Goal: Transaction & Acquisition: Book appointment/travel/reservation

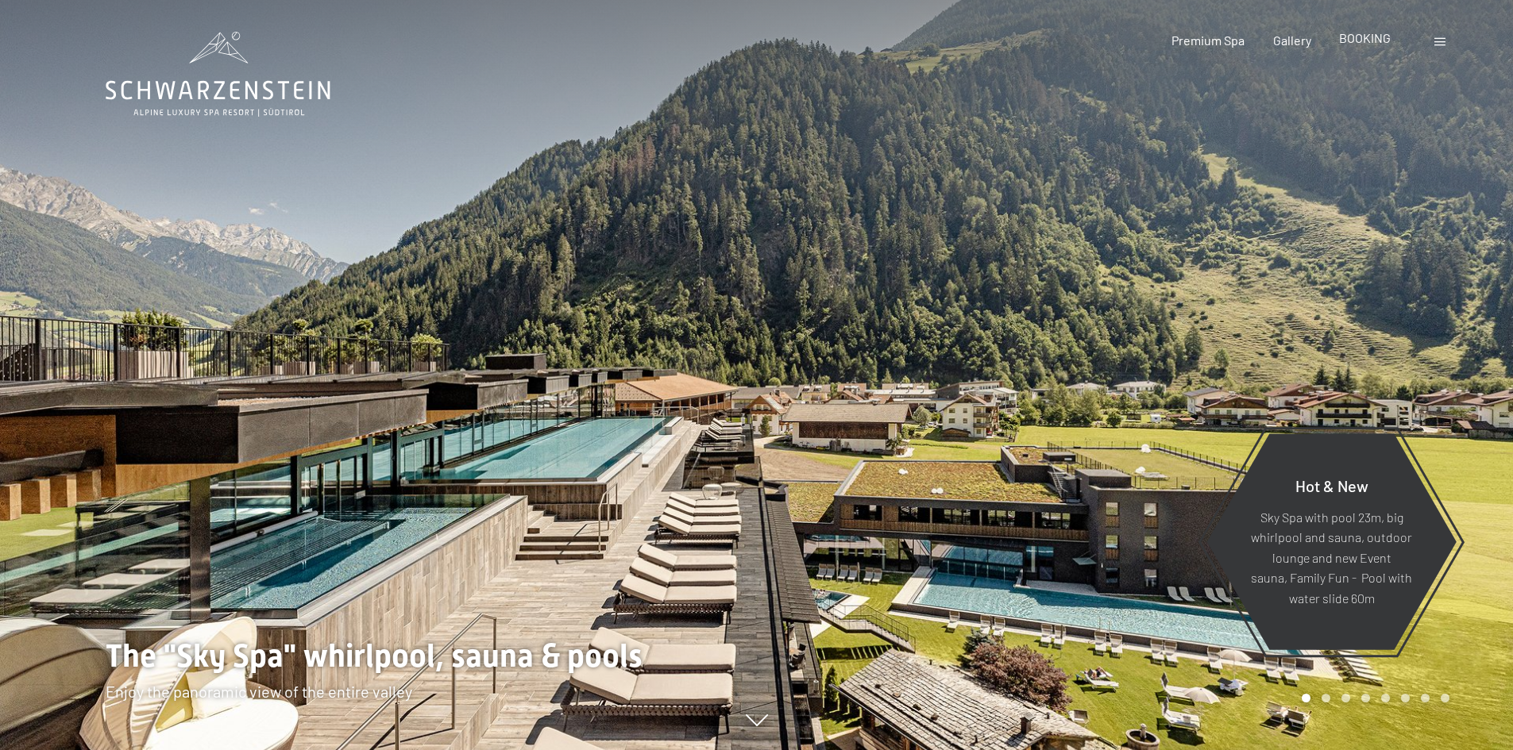
click at [1371, 39] on span "BOOKING" at bounding box center [1365, 37] width 52 height 15
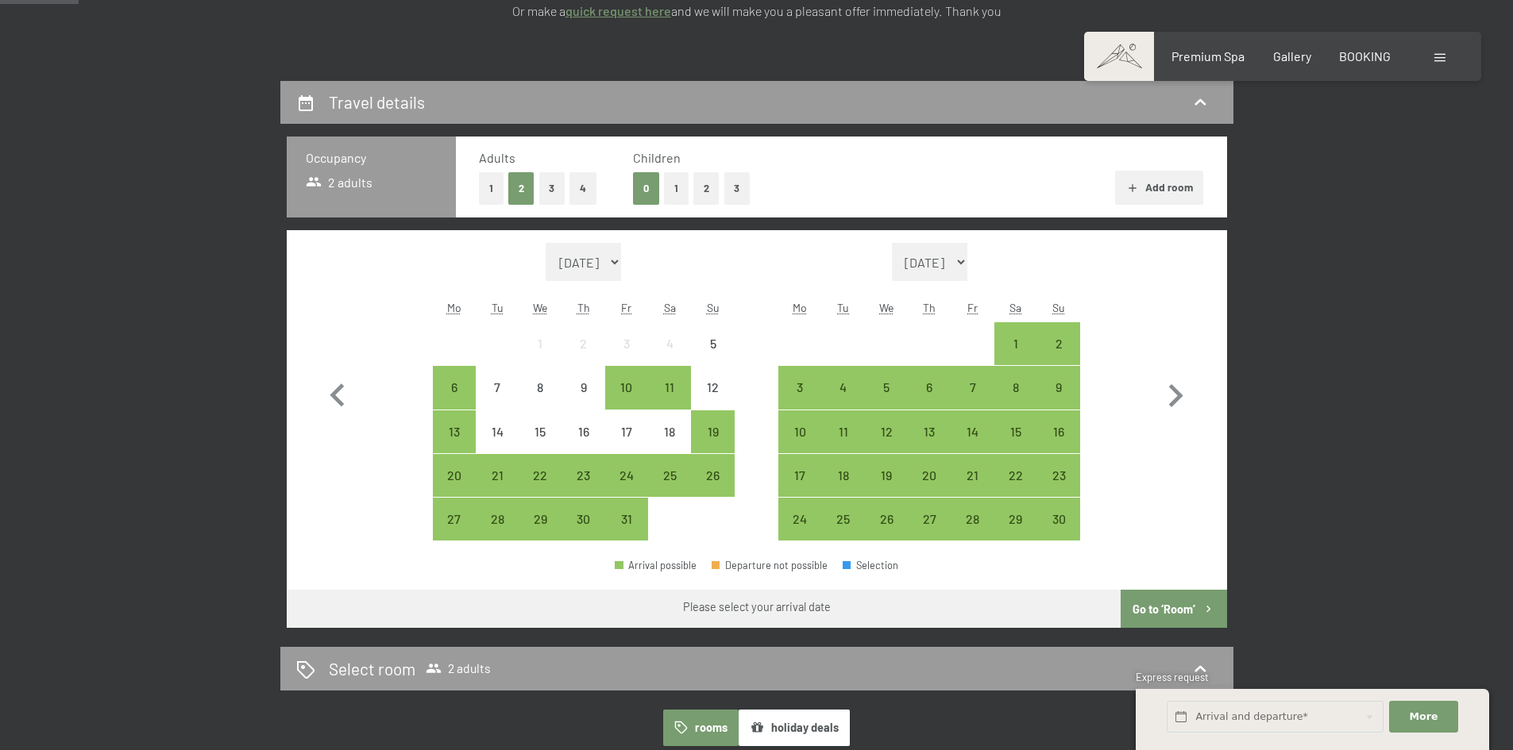
scroll to position [278, 0]
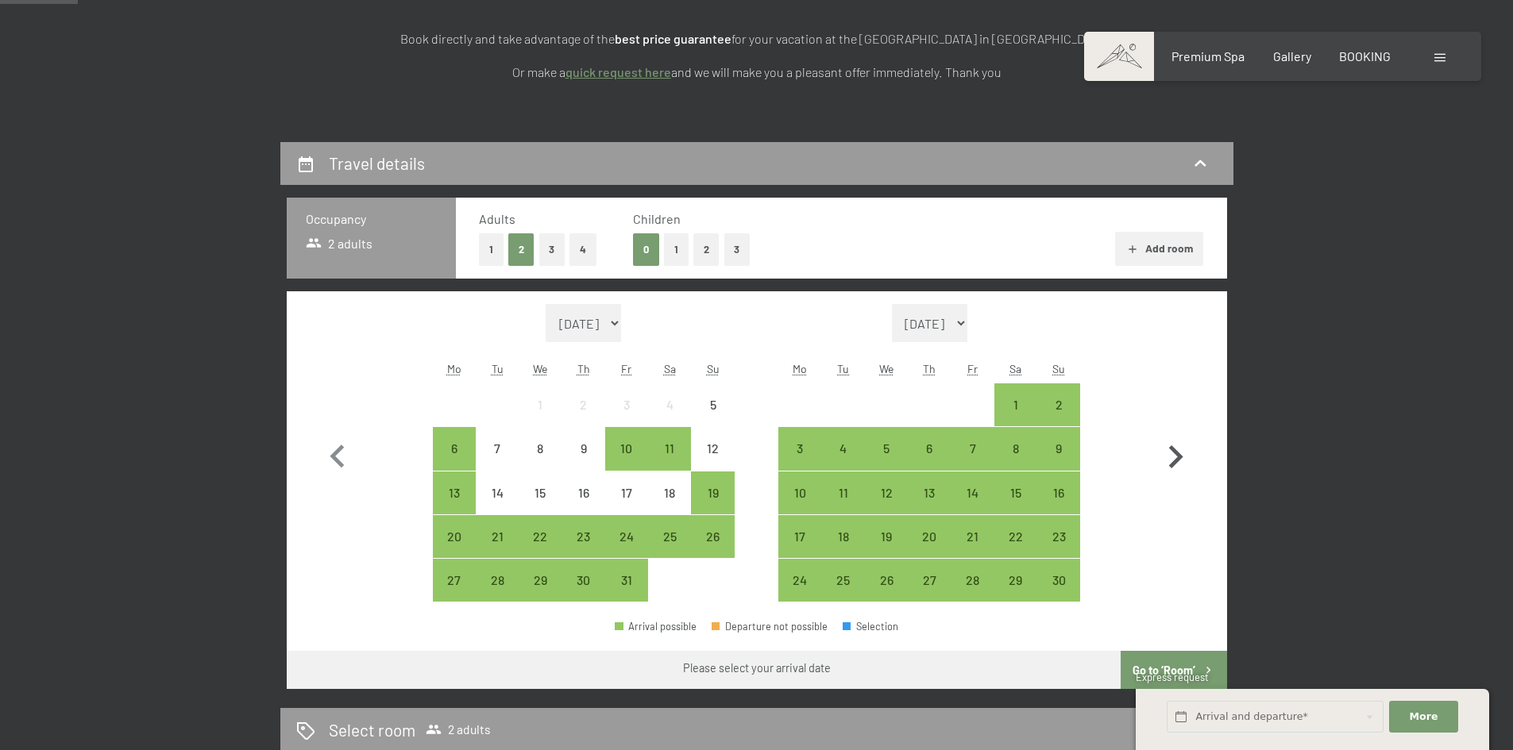
click at [1163, 444] on icon "button" at bounding box center [1175, 457] width 46 height 46
select select "2025-11-01"
select select "2025-12-01"
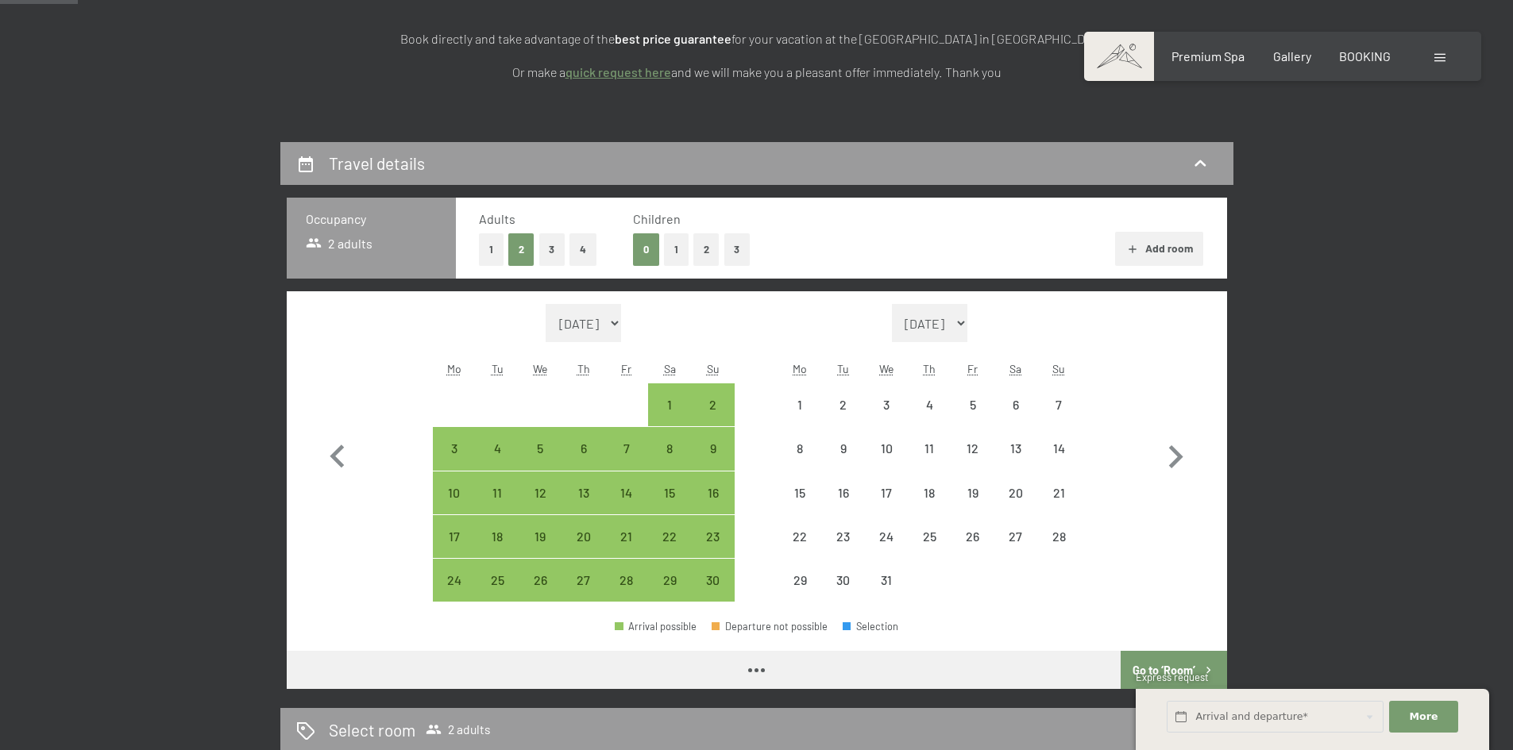
select select "2025-11-01"
select select "2025-12-01"
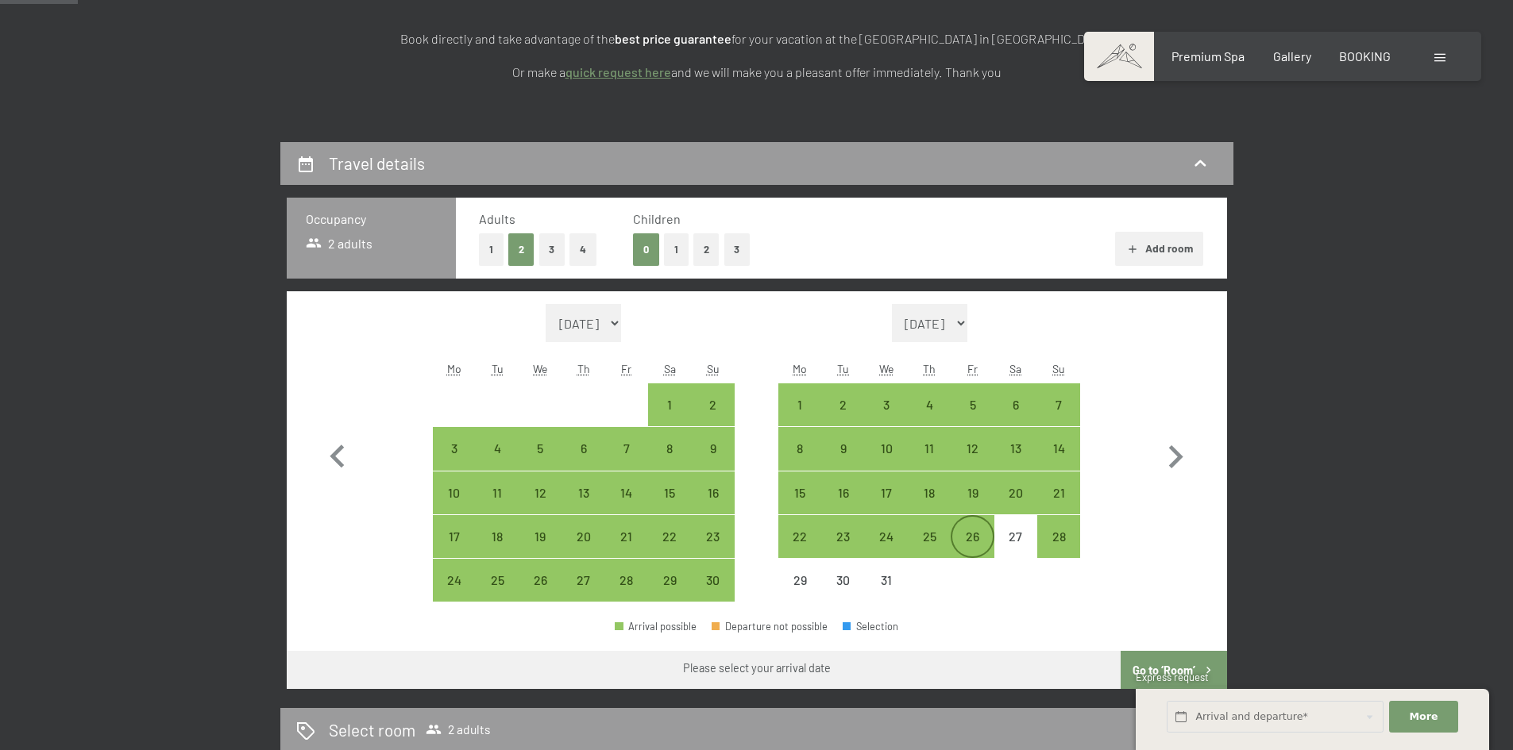
click at [972, 540] on div "26" at bounding box center [972, 550] width 40 height 40
select select "2025-11-01"
select select "2025-12-01"
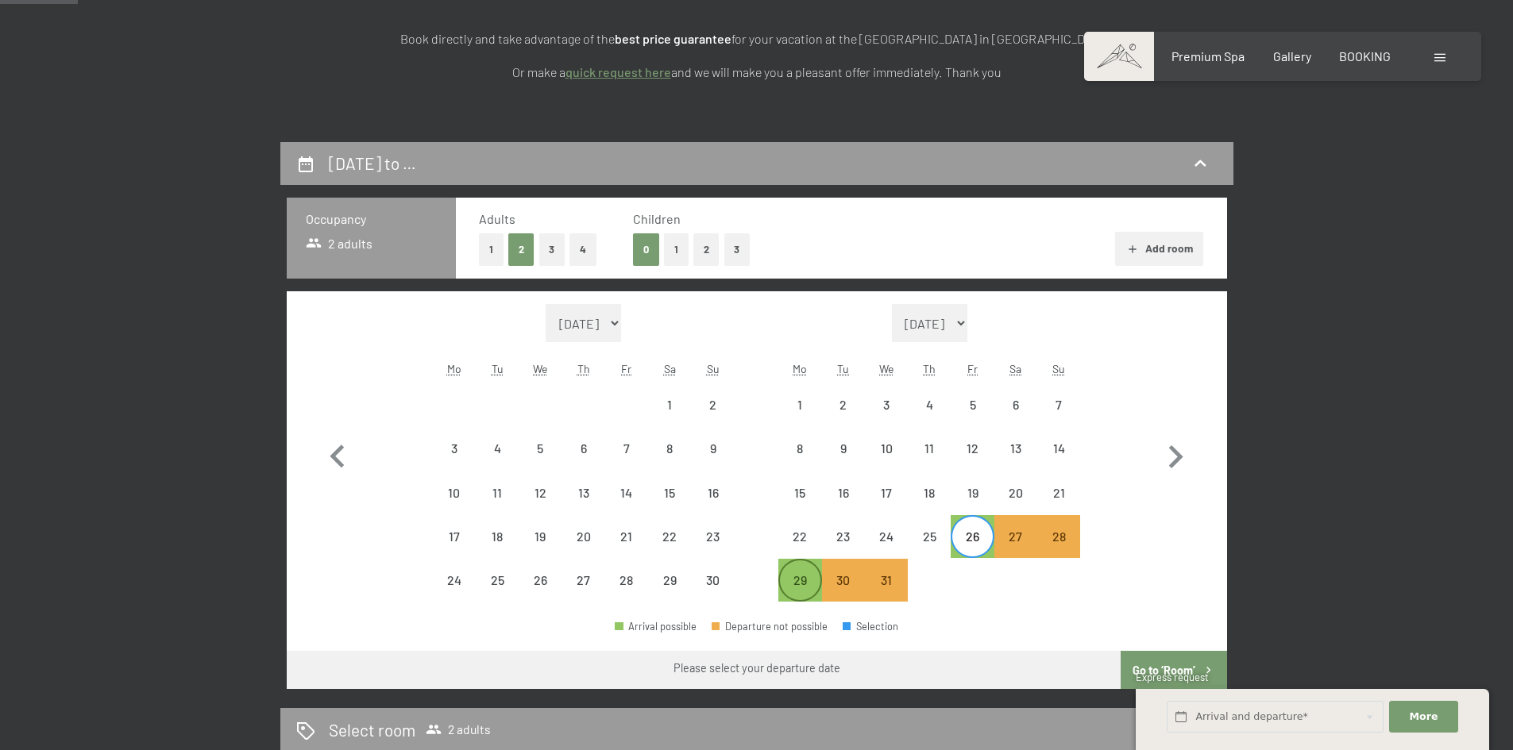
click at [809, 587] on div "29" at bounding box center [800, 594] width 40 height 40
select select "2025-11-01"
select select "2025-12-01"
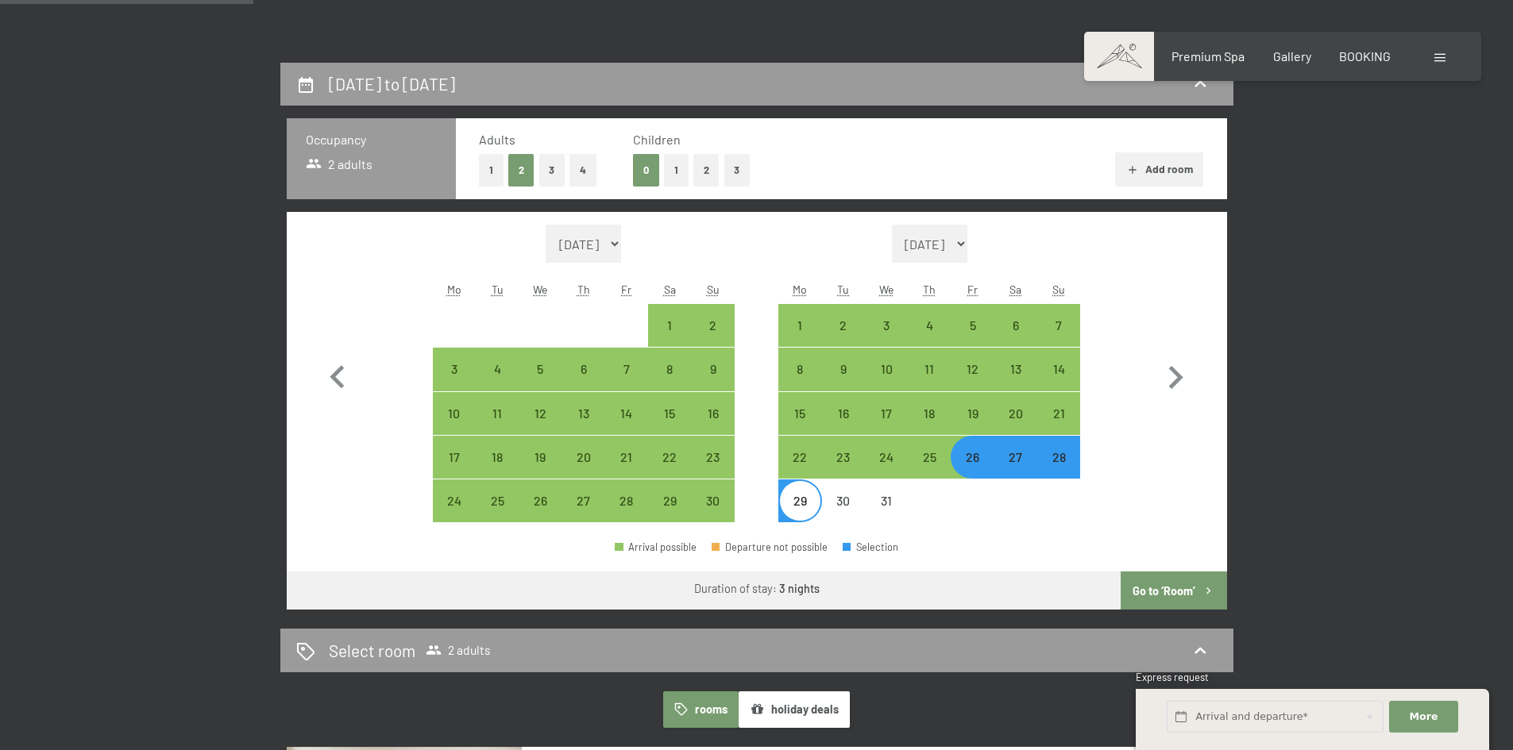
click at [1163, 596] on button "Go to ‘Room’" at bounding box center [1174, 591] width 106 height 38
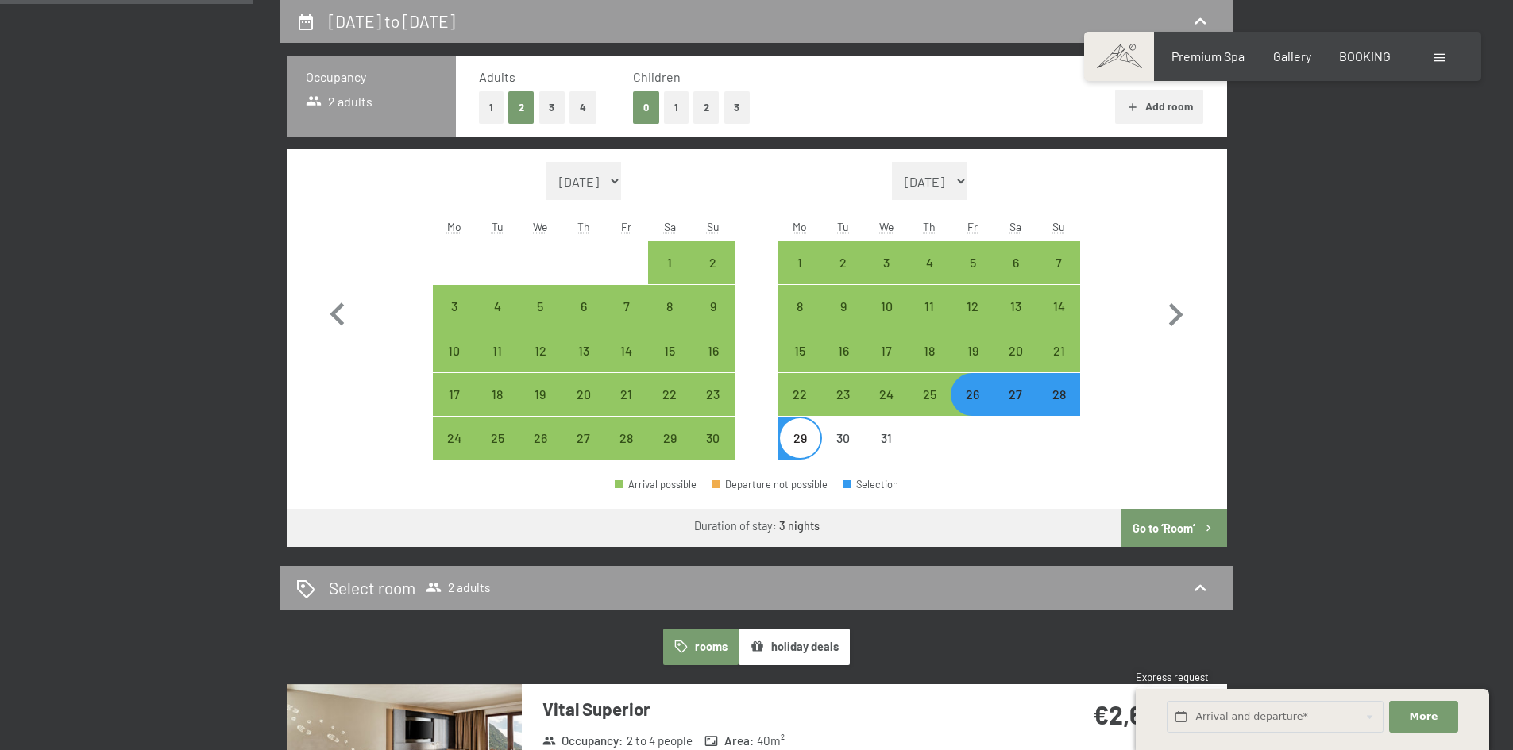
select select "2025-11-01"
select select "2025-12-01"
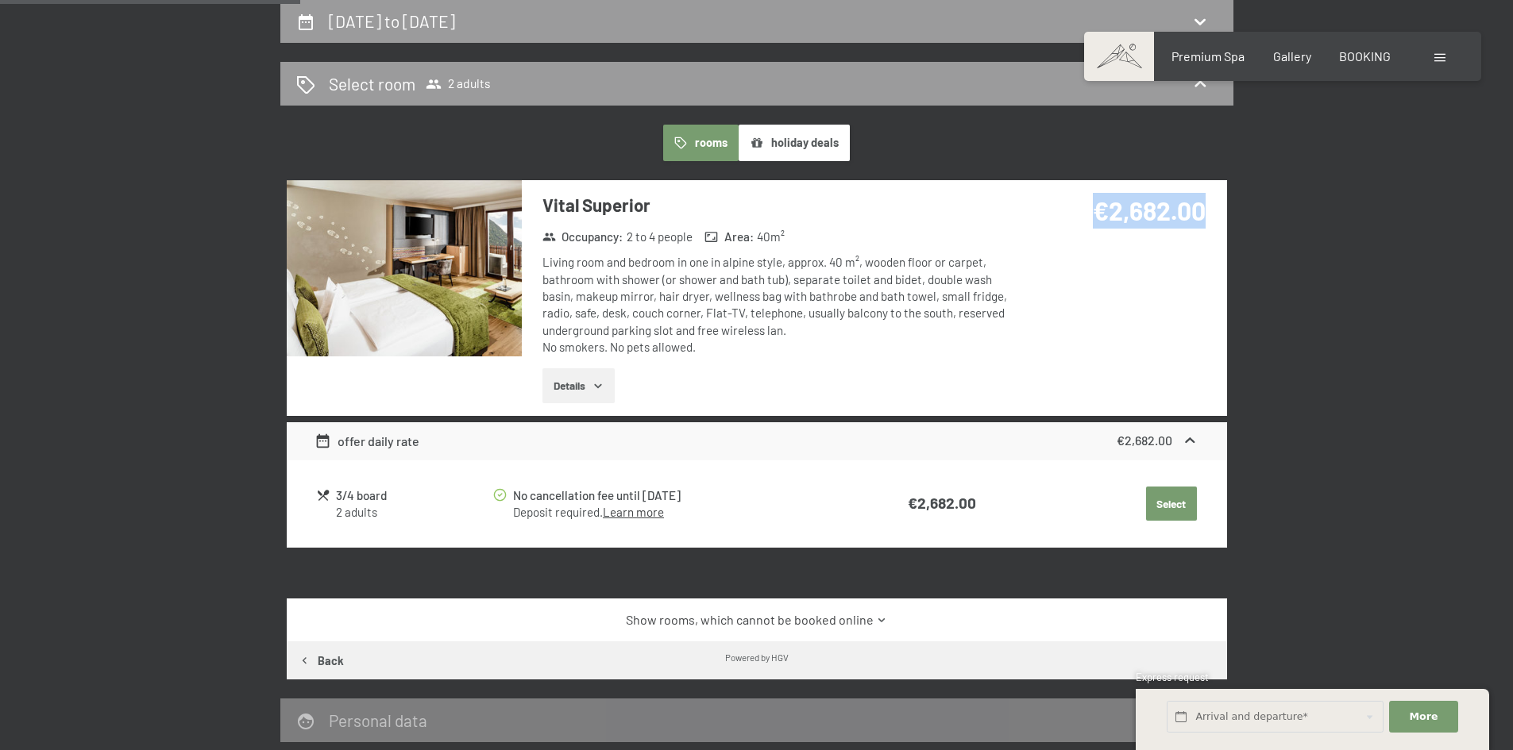
drag, startPoint x: 1096, startPoint y: 212, endPoint x: 1254, endPoint y: 237, distance: 159.9
click at [1216, 217] on div "€2,682.00" at bounding box center [1120, 229] width 211 height 99
click at [1254, 237] on div "26th December to 29th December 2025 Select room 2 adults rooms holiday deals Vi…" at bounding box center [756, 402] width 1084 height 805
click at [443, 271] on img at bounding box center [404, 268] width 235 height 176
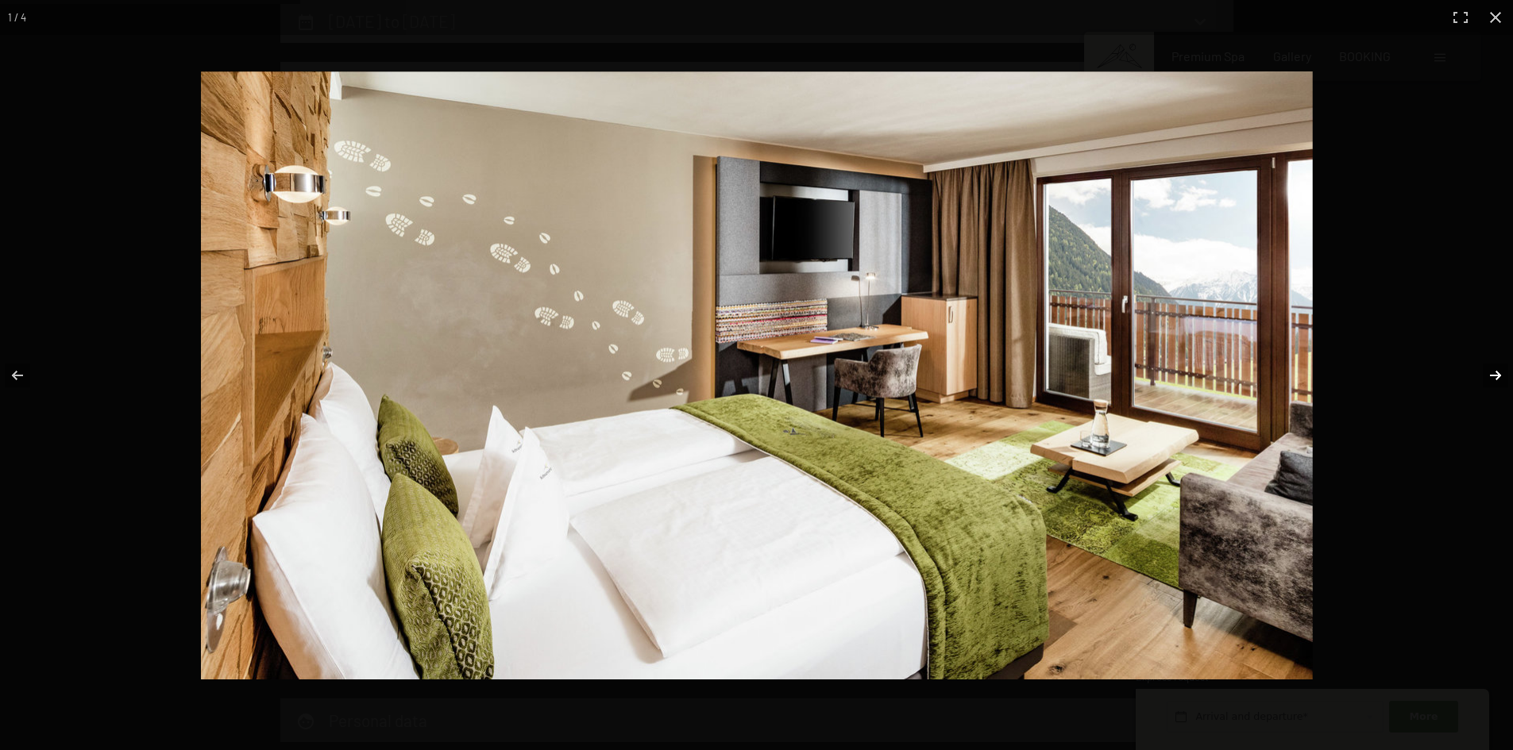
click at [1495, 374] on button "button" at bounding box center [1485, 375] width 56 height 79
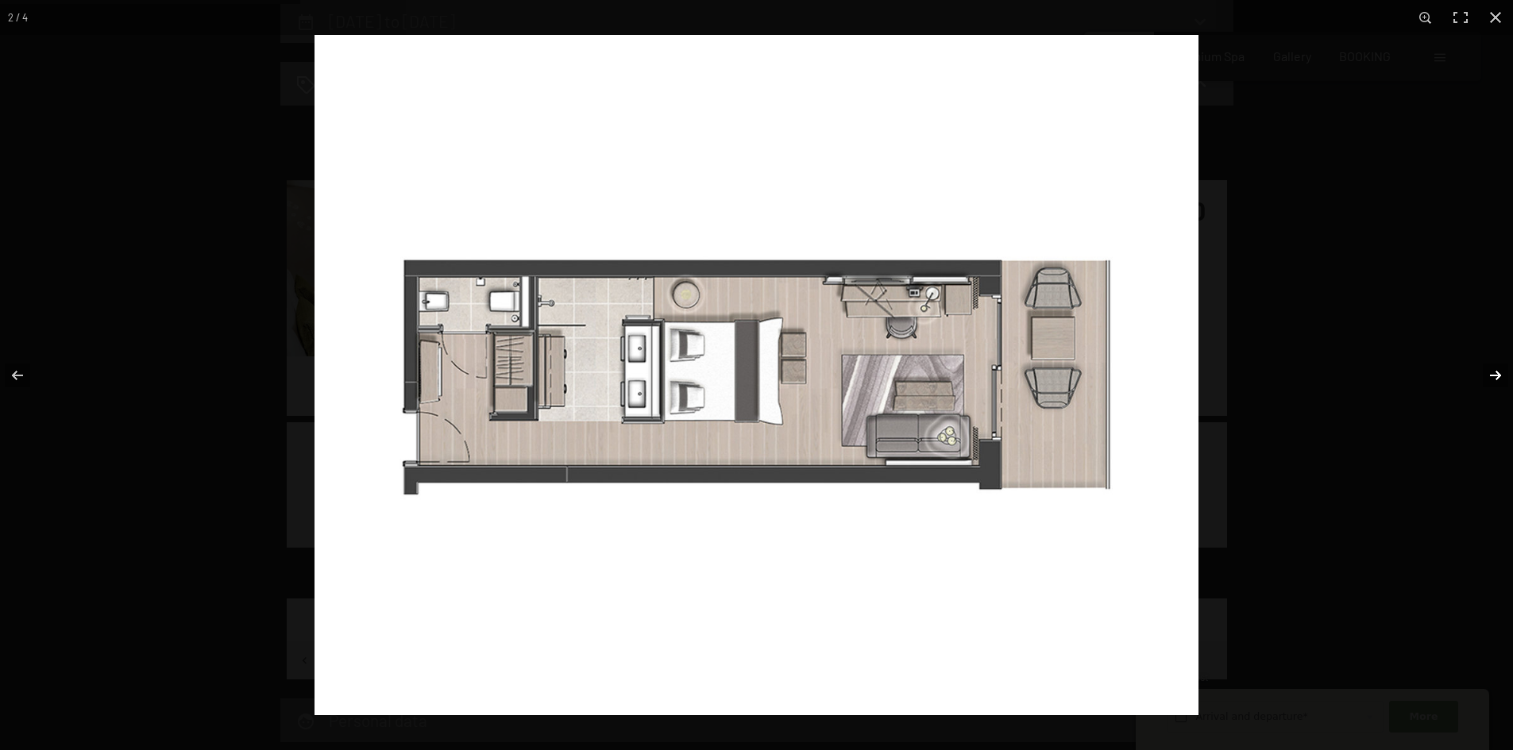
click at [1494, 380] on button "button" at bounding box center [1485, 375] width 56 height 79
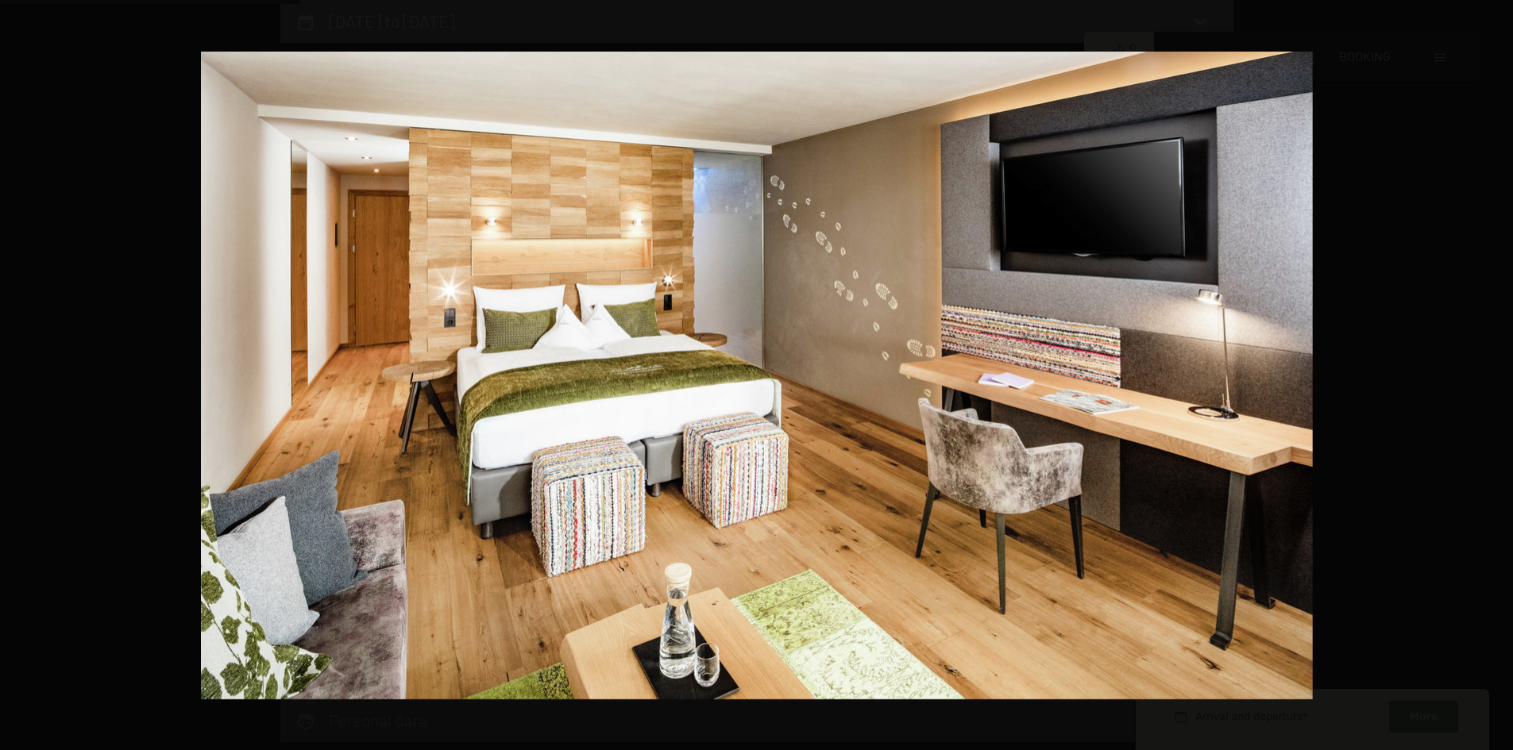
click at [1494, 380] on button "button" at bounding box center [1485, 375] width 56 height 79
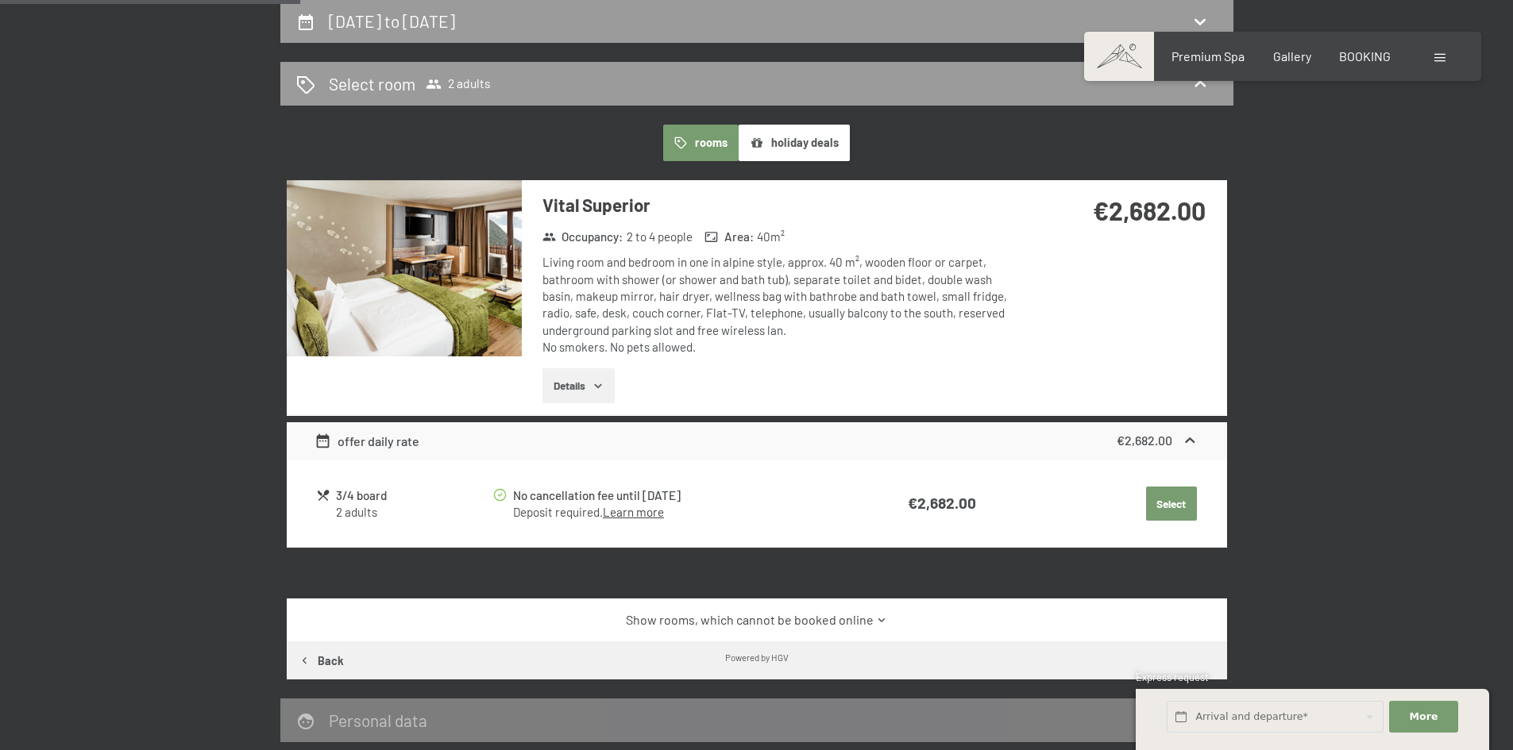
click at [0, 0] on div at bounding box center [0, 0] width 0 height 0
click at [1164, 496] on button "Select" at bounding box center [1171, 504] width 51 height 35
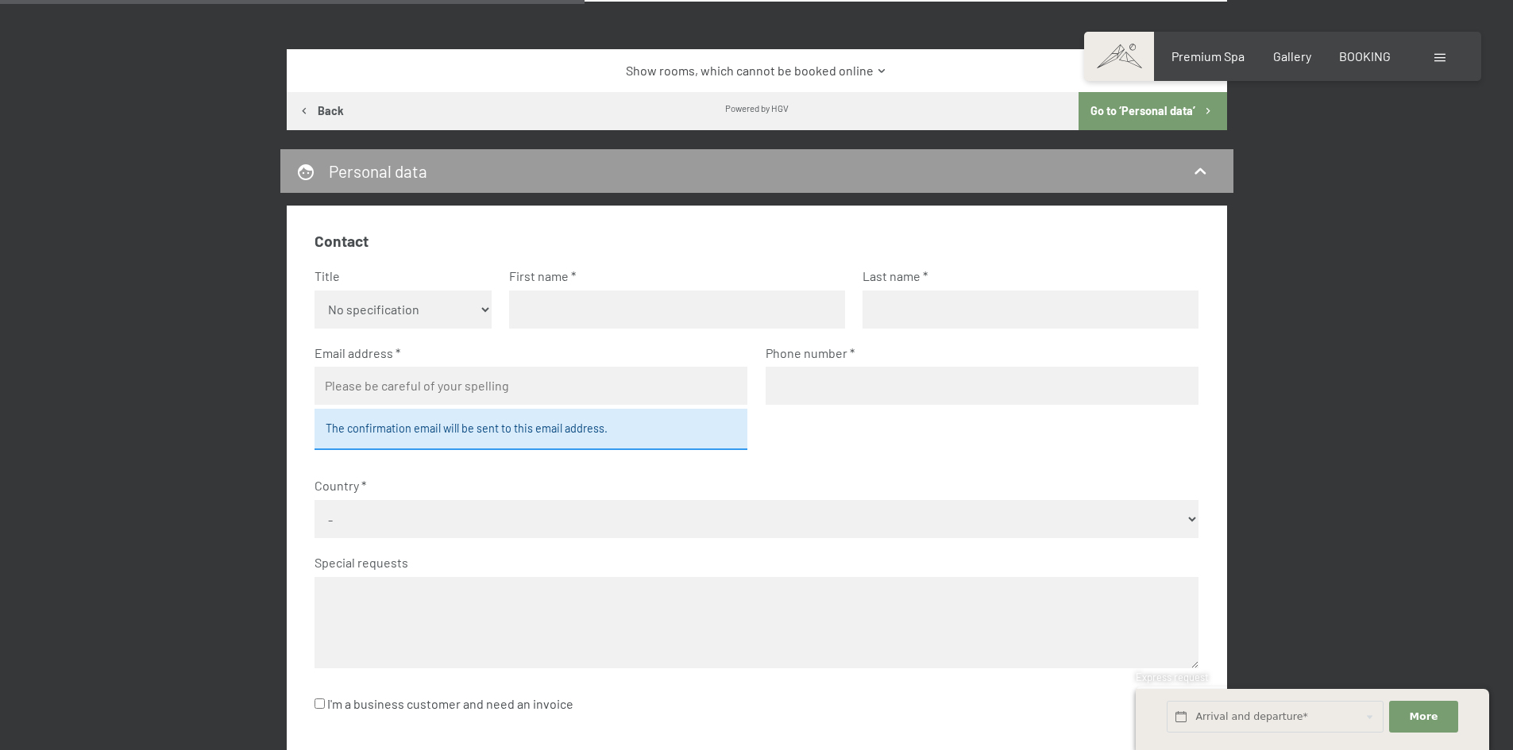
scroll to position [976, 0]
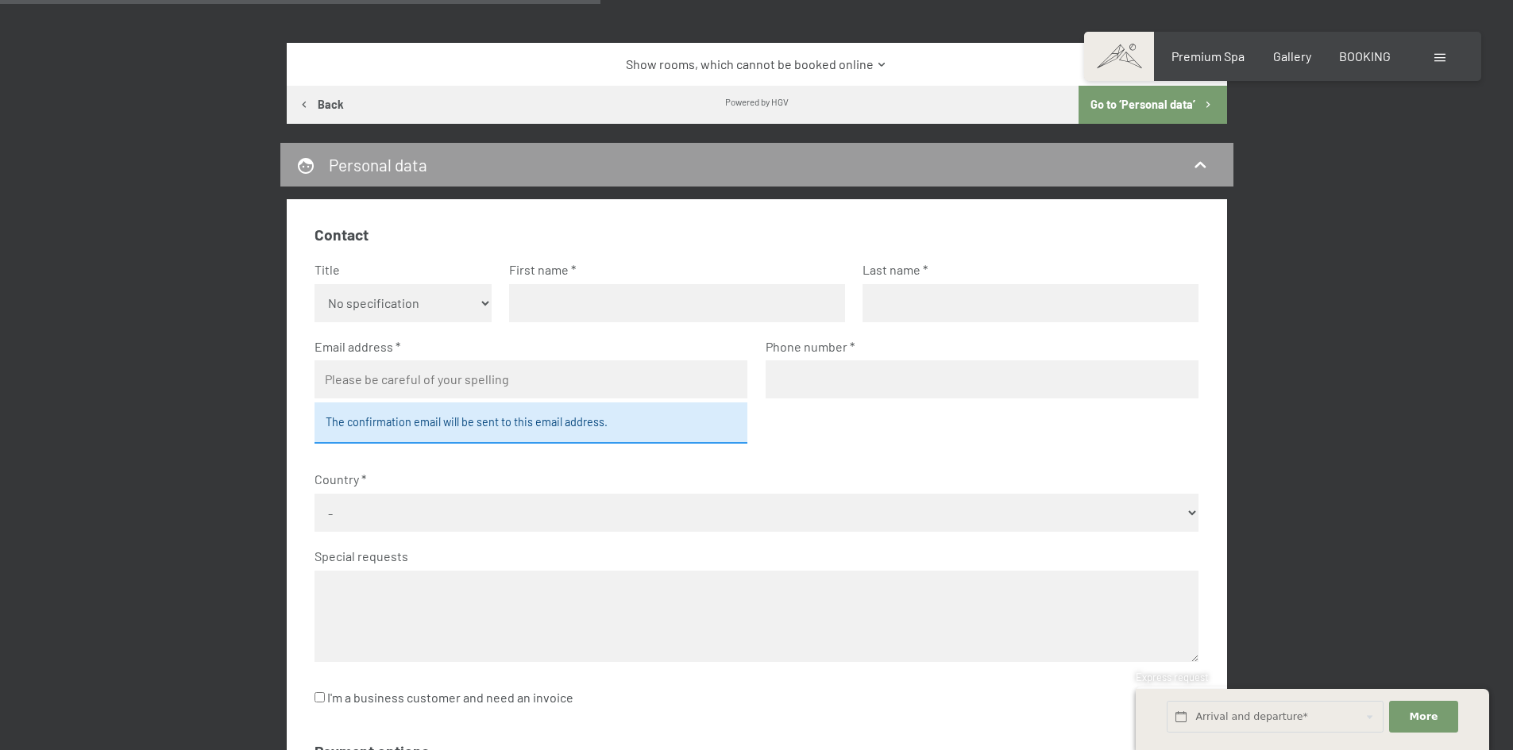
click at [401, 286] on select "No specification Ms. Mr." at bounding box center [402, 303] width 177 height 38
drag, startPoint x: 413, startPoint y: 305, endPoint x: 407, endPoint y: 322, distance: 17.8
click at [413, 305] on select "No specification Ms. Mr." at bounding box center [402, 303] width 177 height 38
select select "m"
click at [314, 284] on select "No specification Ms. Mr." at bounding box center [402, 303] width 177 height 38
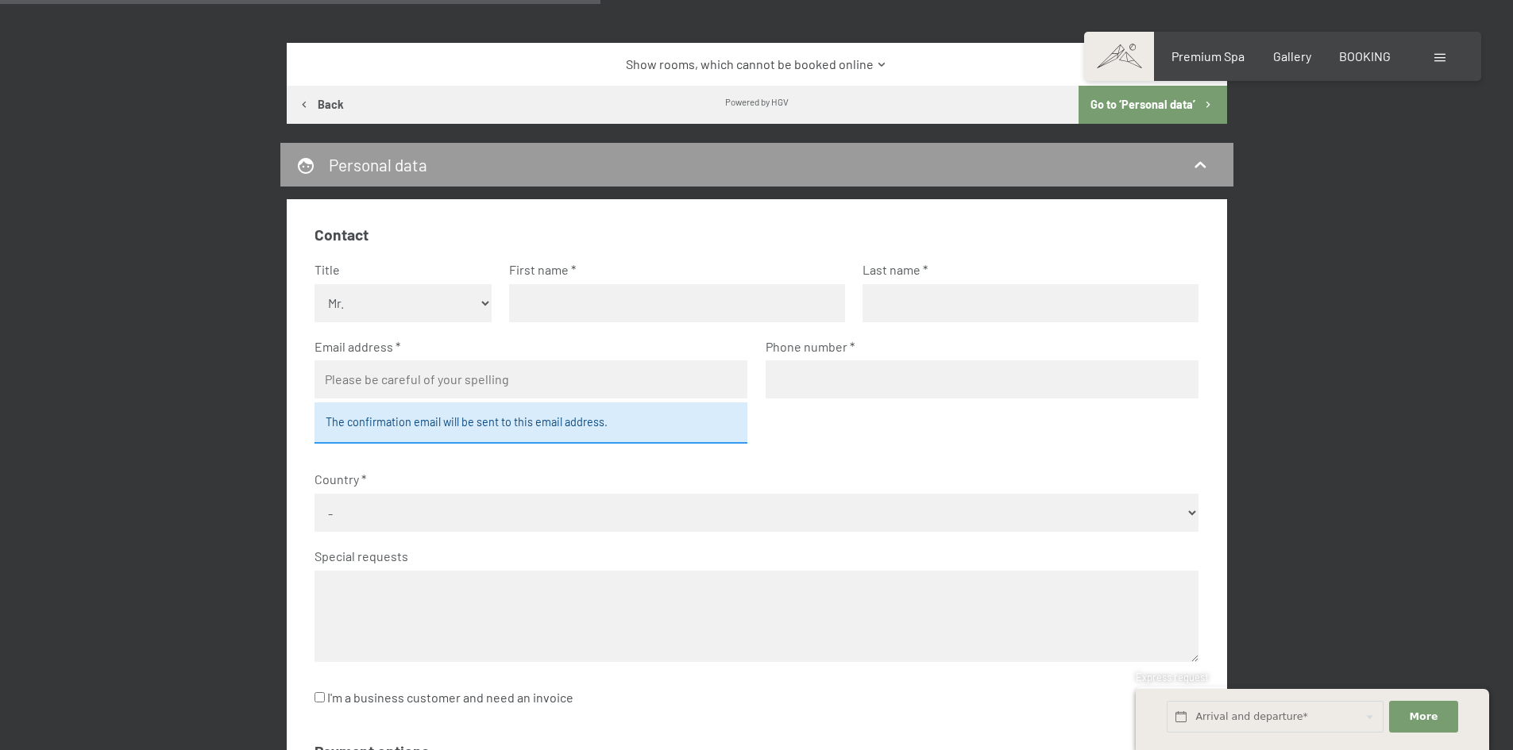
click at [592, 294] on input "text" at bounding box center [677, 303] width 336 height 38
type input "Petru"
type input "Buzulan"
type input "buzulan.petru@gmail.com"
type input "+971585678373"
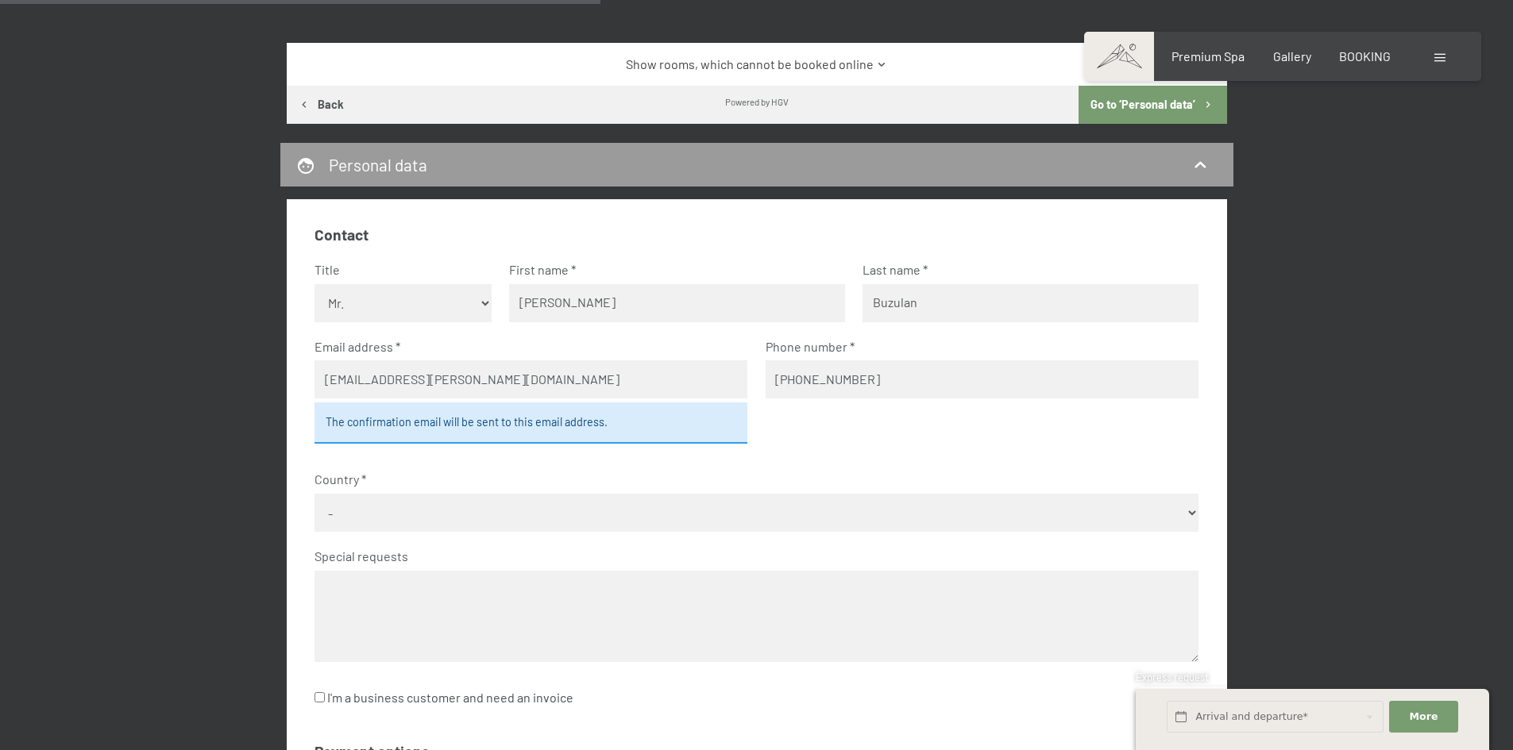
click at [392, 518] on select "- Germany Austria Switzerland Italy Netherlands Belgium United Kingdom of Great…" at bounding box center [756, 513] width 884 height 38
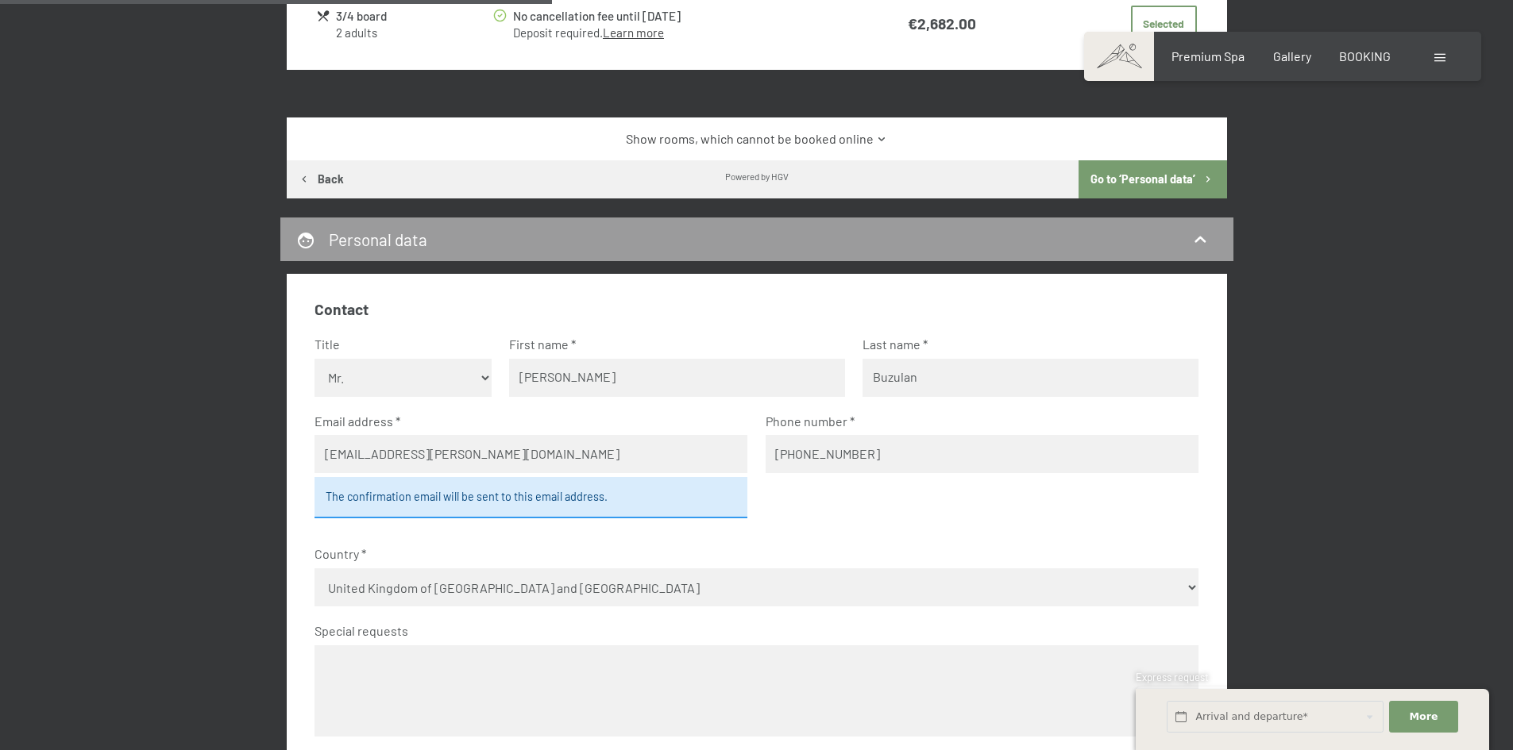
scroll to position [897, 0]
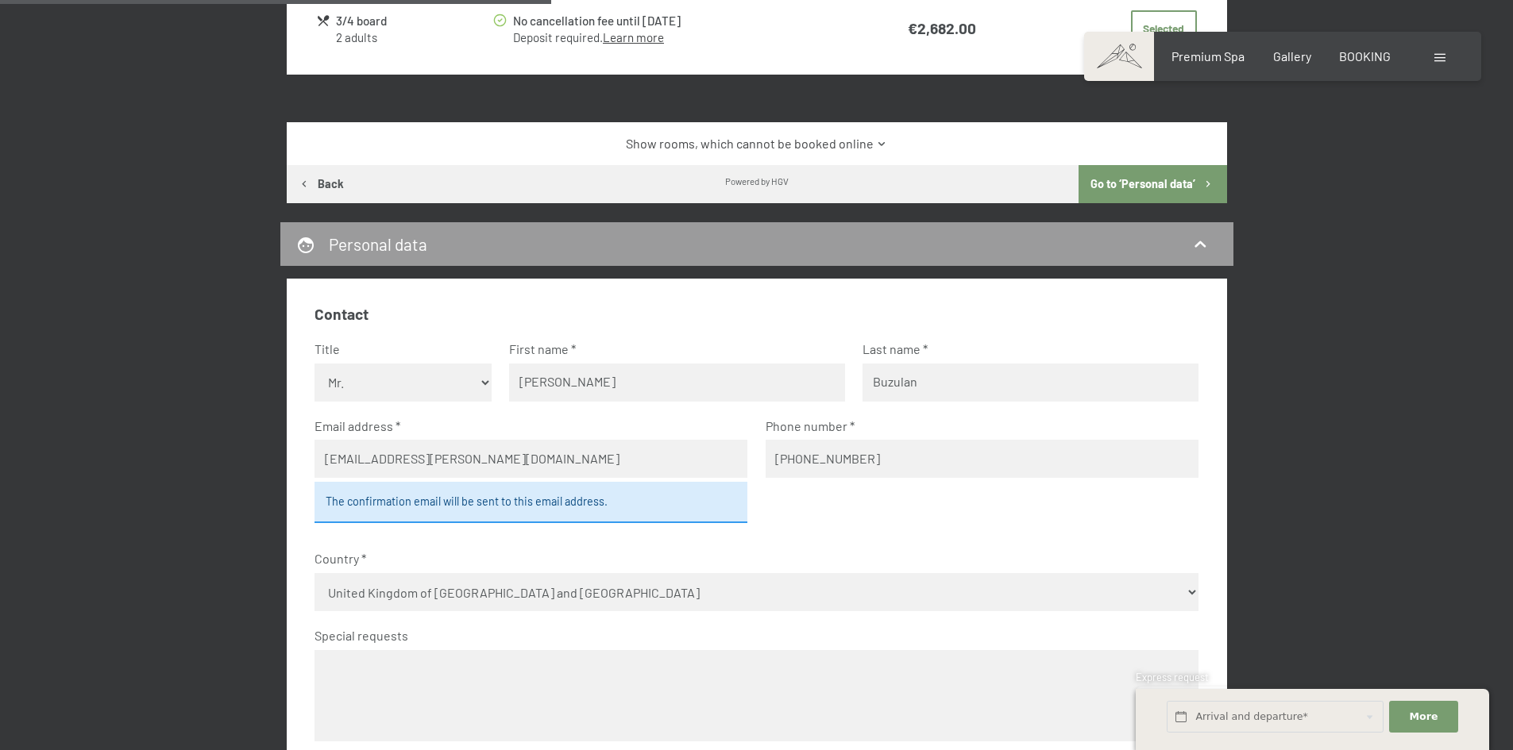
click at [472, 603] on select "- Germany Austria Switzerland Italy Netherlands Belgium United Kingdom of Great…" at bounding box center [756, 592] width 884 height 38
select select "ARE"
click at [314, 573] on select "- Germany Austria Switzerland Italy Netherlands Belgium United Kingdom of Great…" at bounding box center [756, 592] width 884 height 38
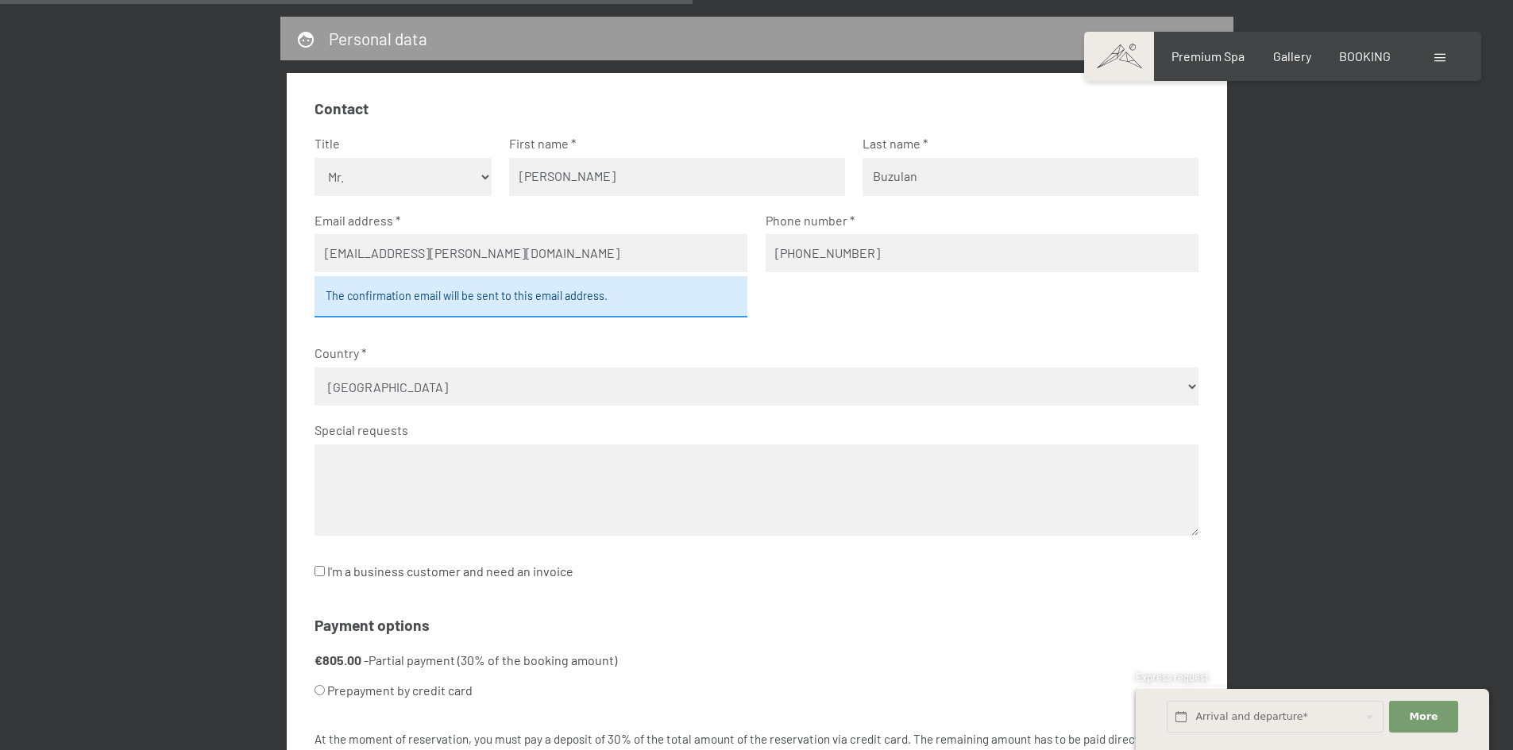
scroll to position [1135, 0]
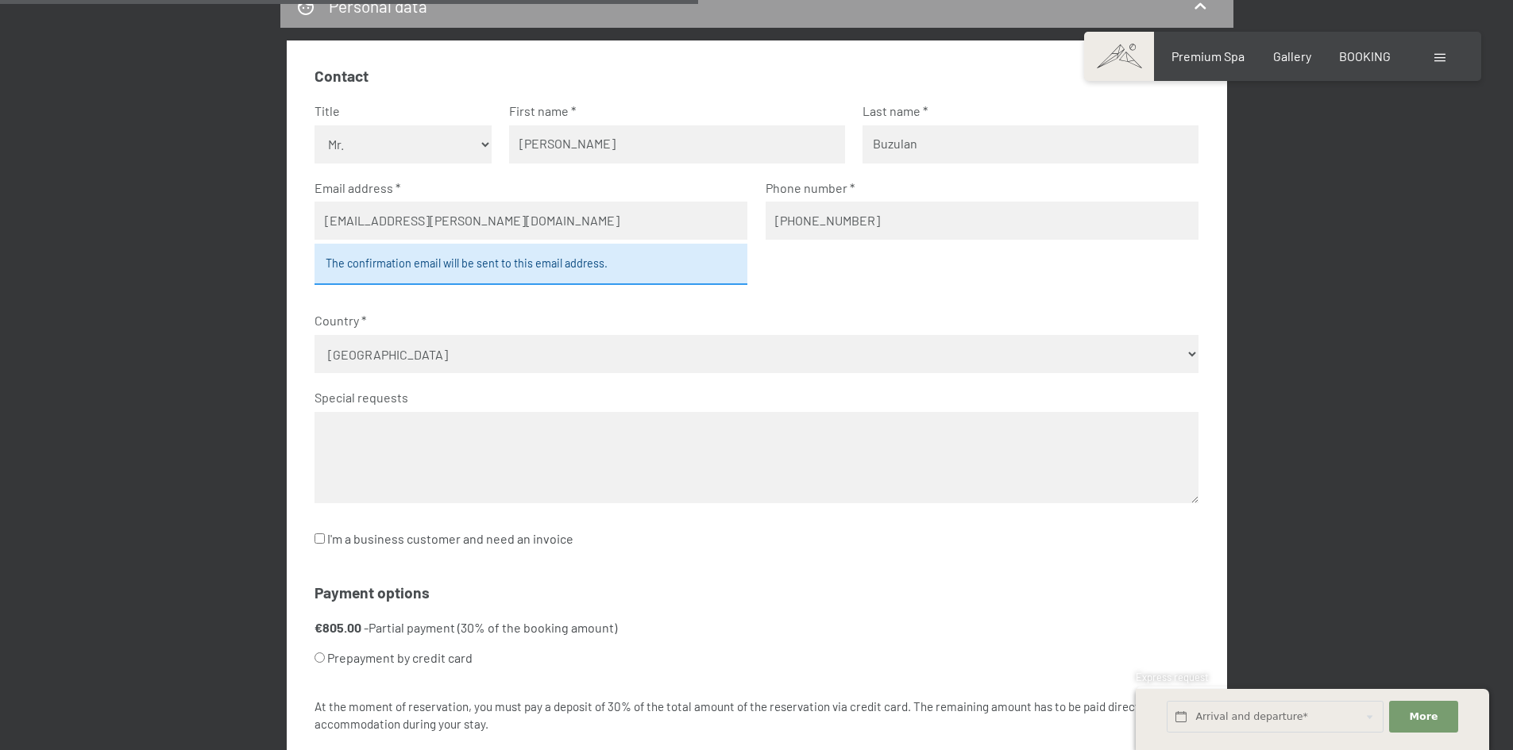
click at [479, 469] on textarea at bounding box center [756, 457] width 884 height 91
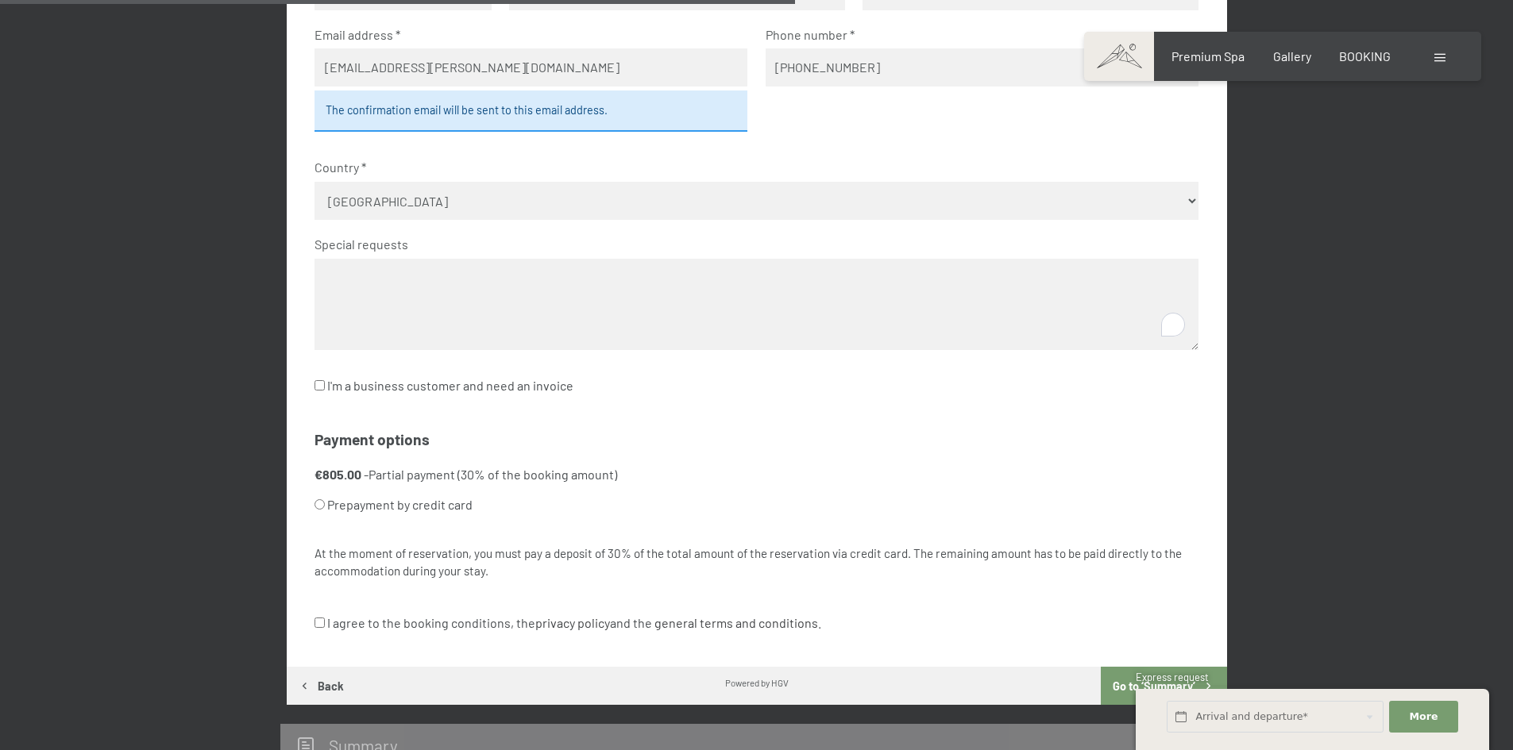
scroll to position [1294, 0]
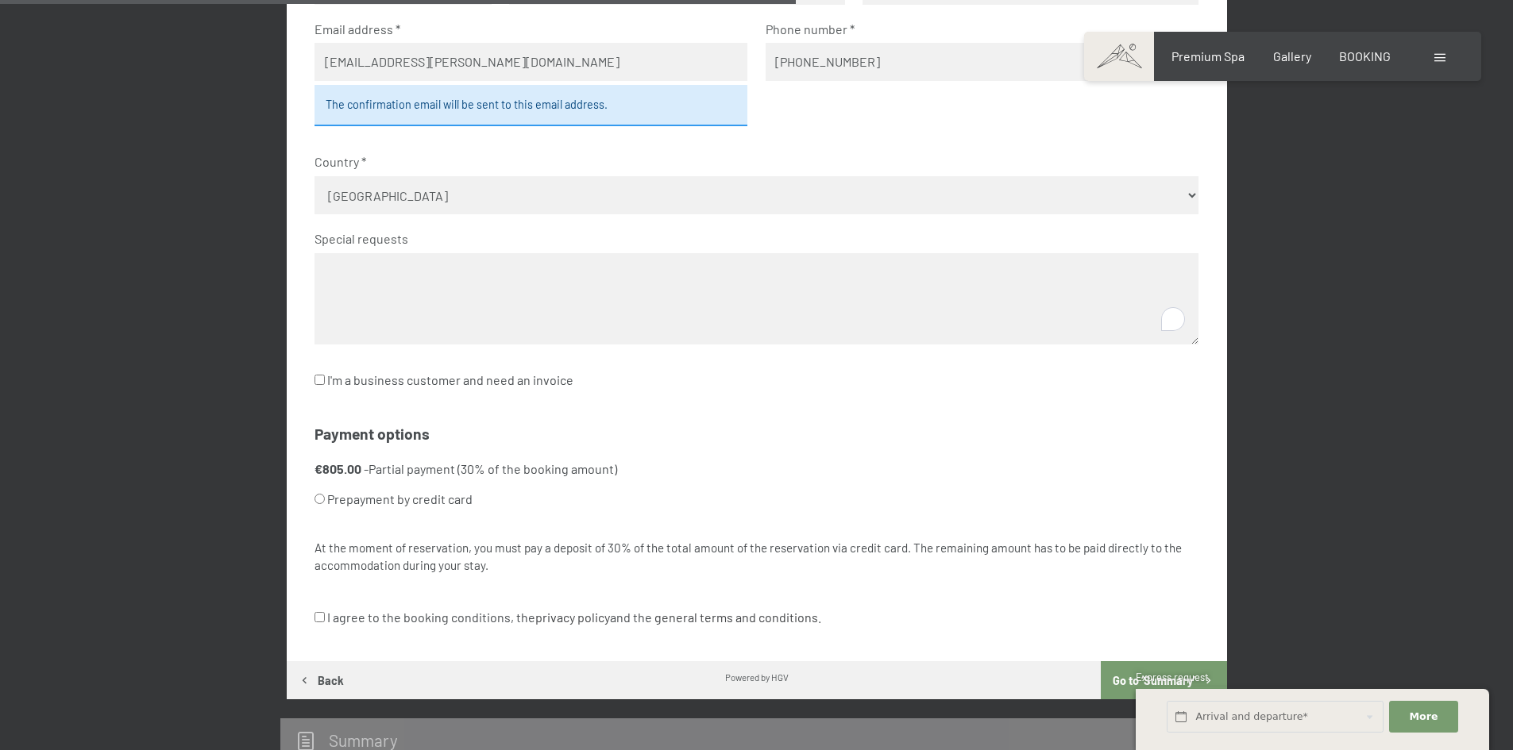
click at [437, 501] on label "Prepayment by credit card" at bounding box center [737, 499] width 846 height 30
click at [325, 501] on input "Prepayment by credit card" at bounding box center [319, 499] width 10 height 10
radio input "true"
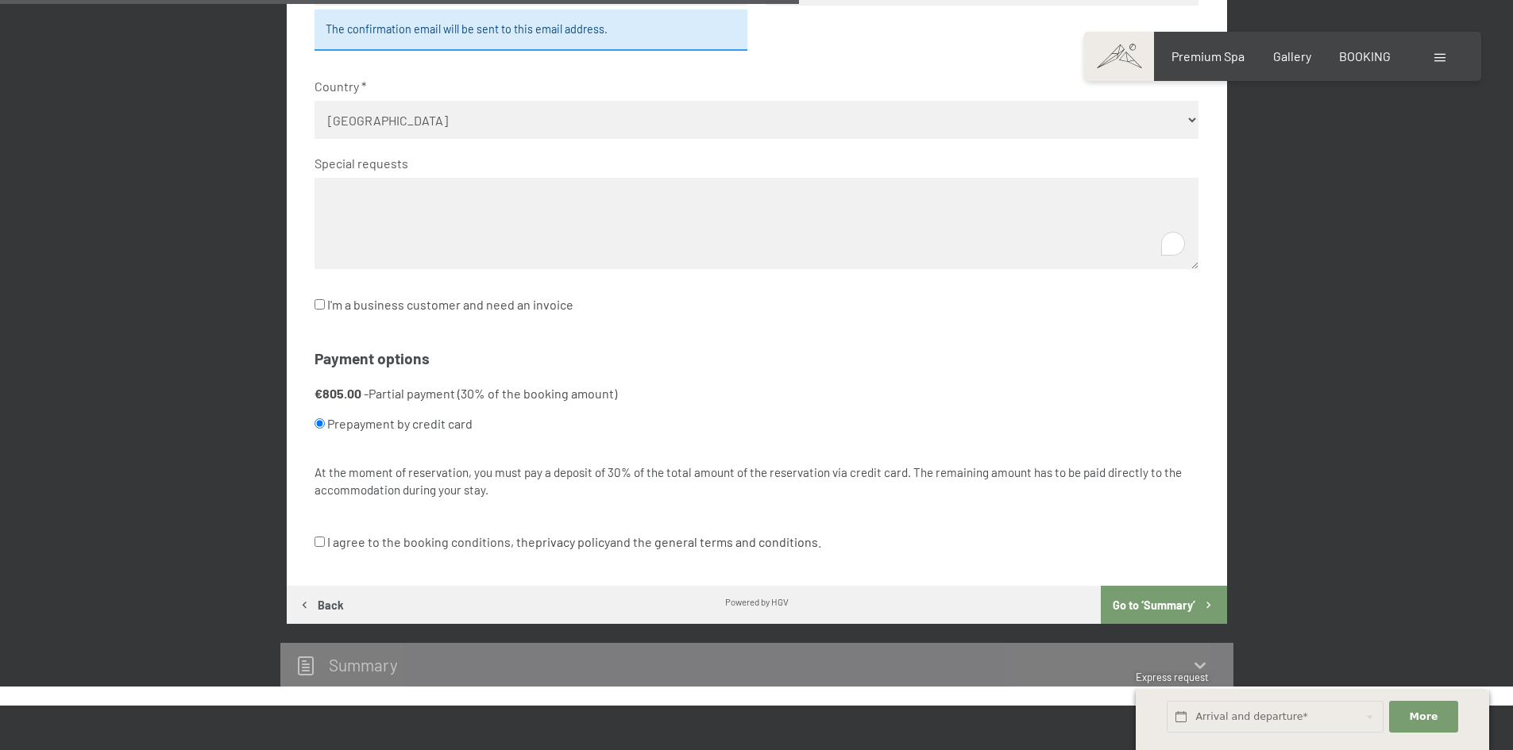
scroll to position [1373, 0]
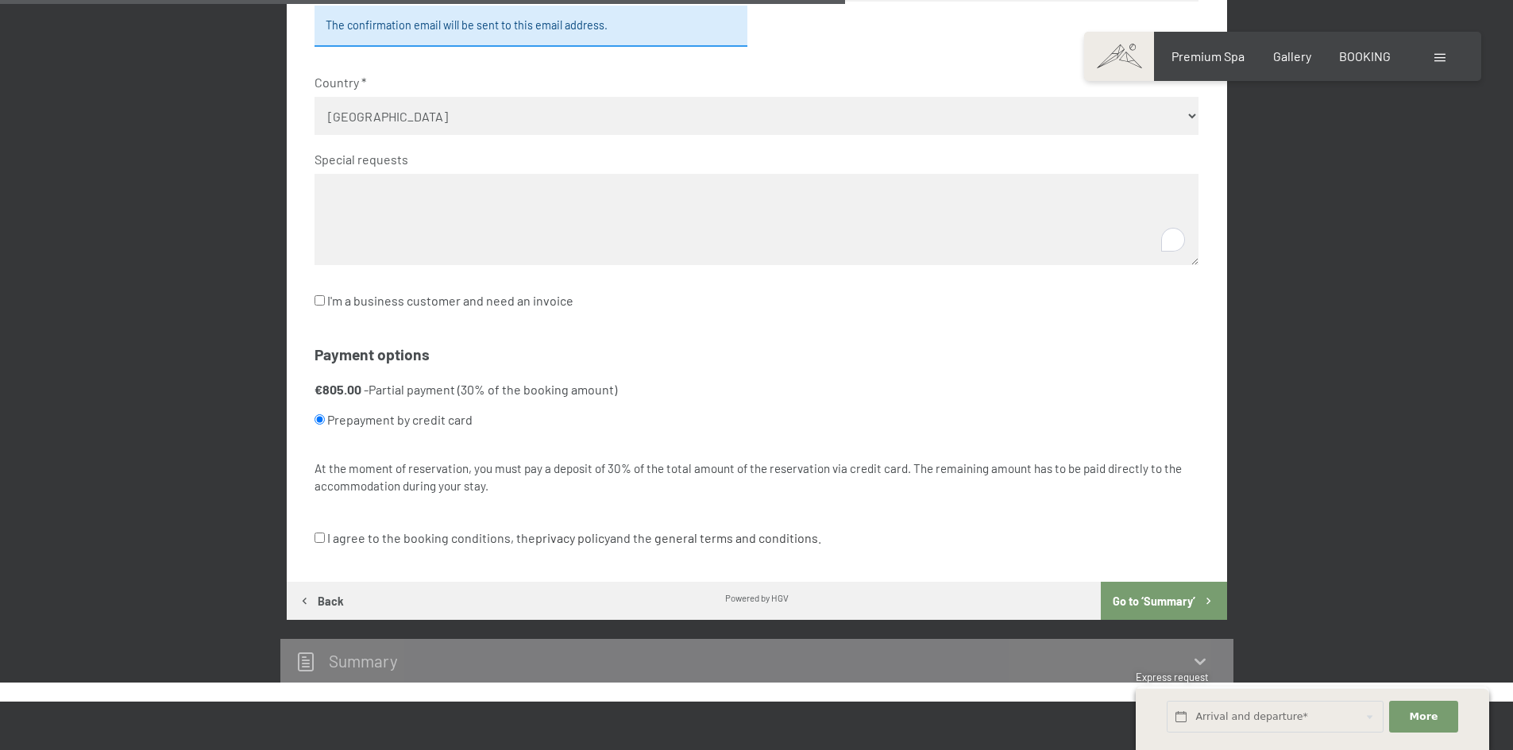
click at [456, 534] on label "I agree to the booking conditions, the privacy policy and the general terms and…" at bounding box center [567, 538] width 507 height 30
click at [325, 534] on input "I agree to the booking conditions, the privacy policy and the general terms and…" at bounding box center [319, 538] width 10 height 10
checkbox input "true"
click at [457, 235] on textarea "To enrich screen reader interactions, please activate Accessibility in Grammarl…" at bounding box center [756, 219] width 884 height 91
click at [601, 235] on textarea "Anniversario" at bounding box center [756, 219] width 884 height 91
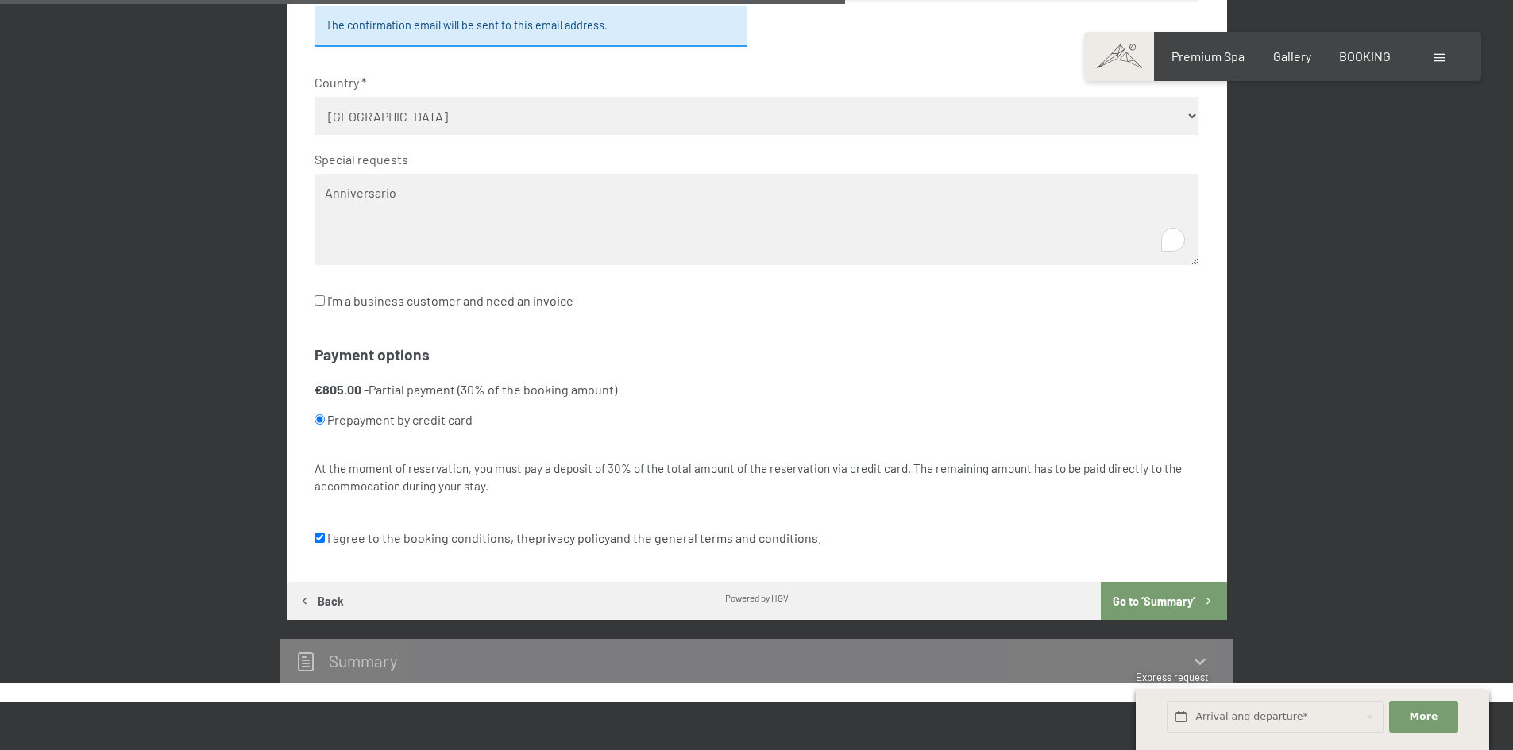
click at [601, 235] on textarea "Anniversario" at bounding box center [756, 219] width 884 height 91
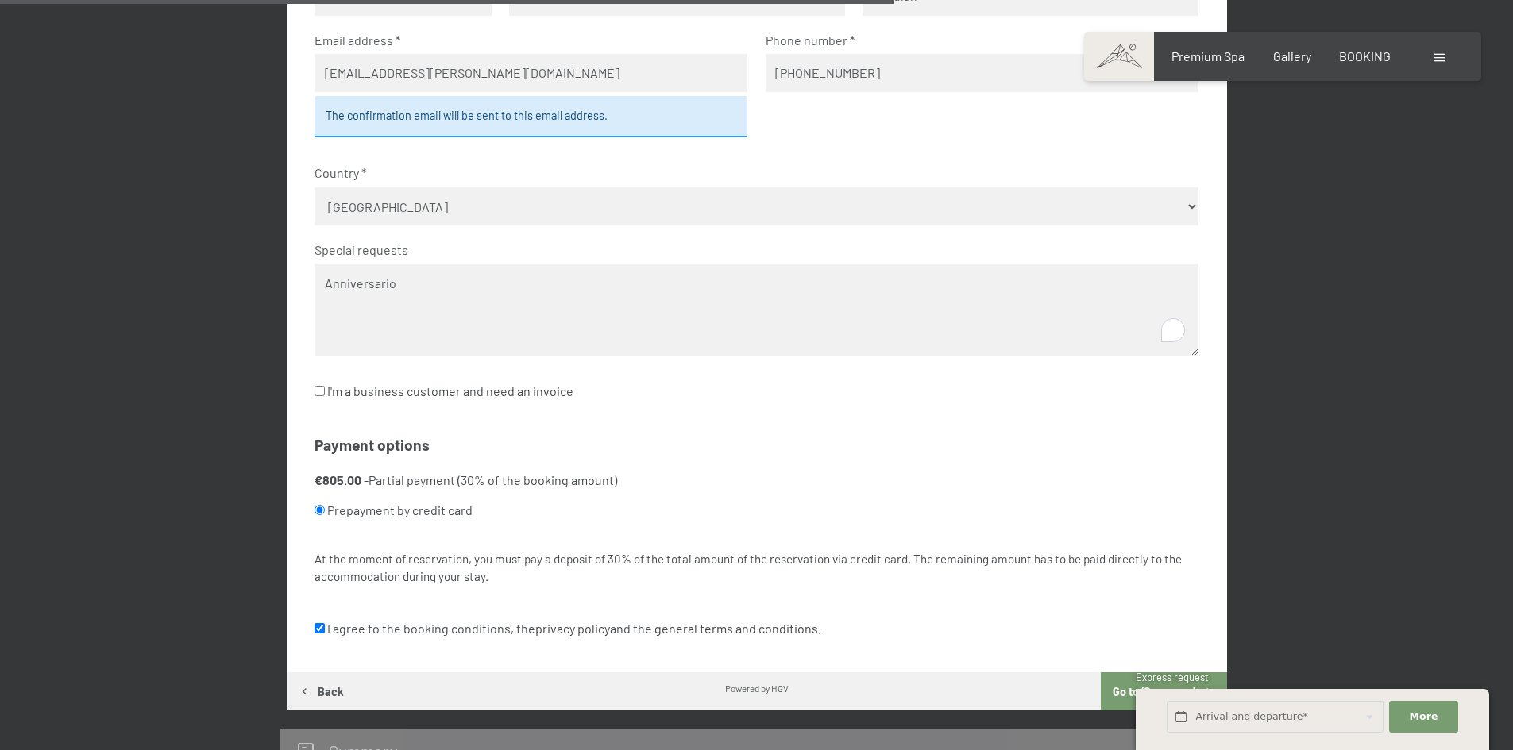
scroll to position [1452, 0]
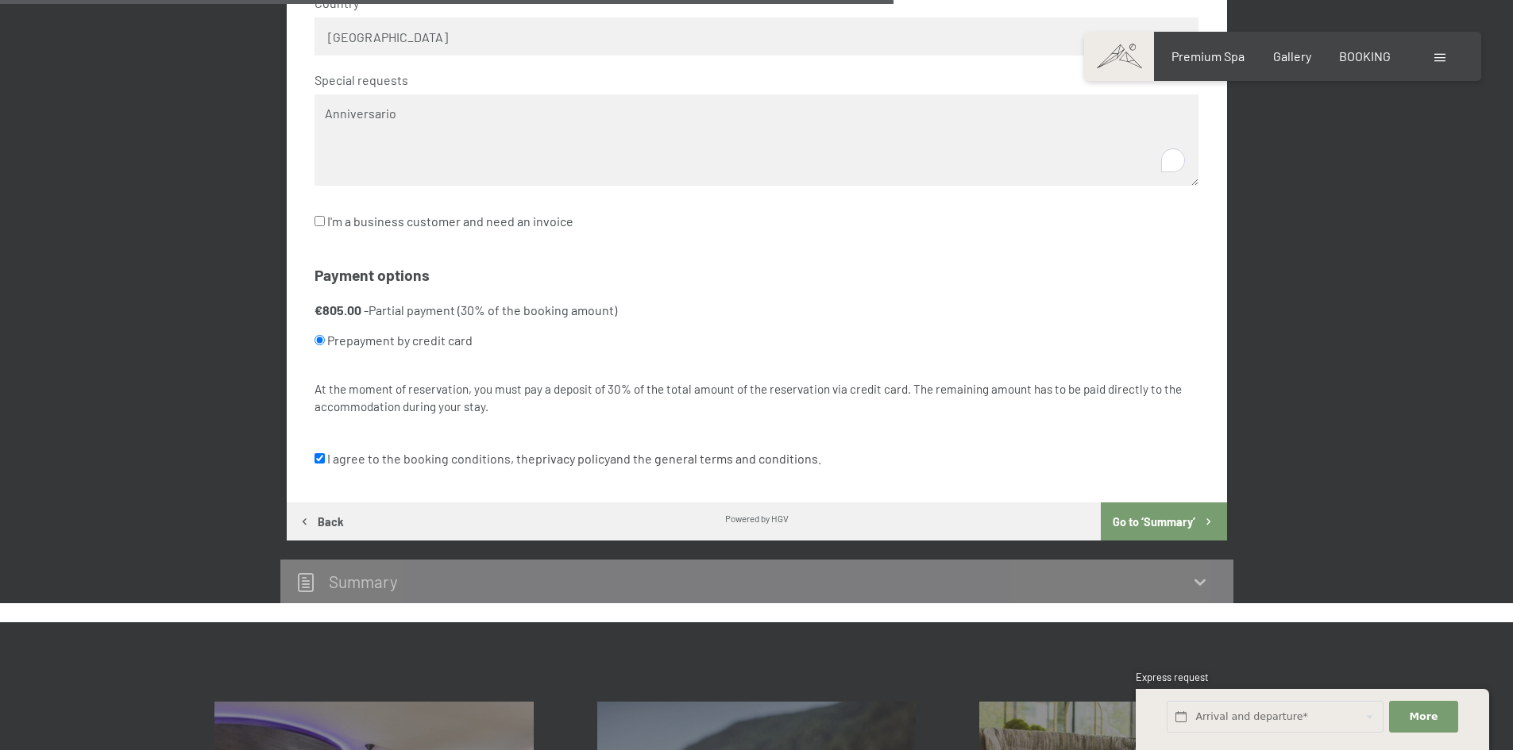
type textarea "Anniversario"
click at [1191, 525] on button "Go to ‘Summary’" at bounding box center [1163, 522] width 125 height 38
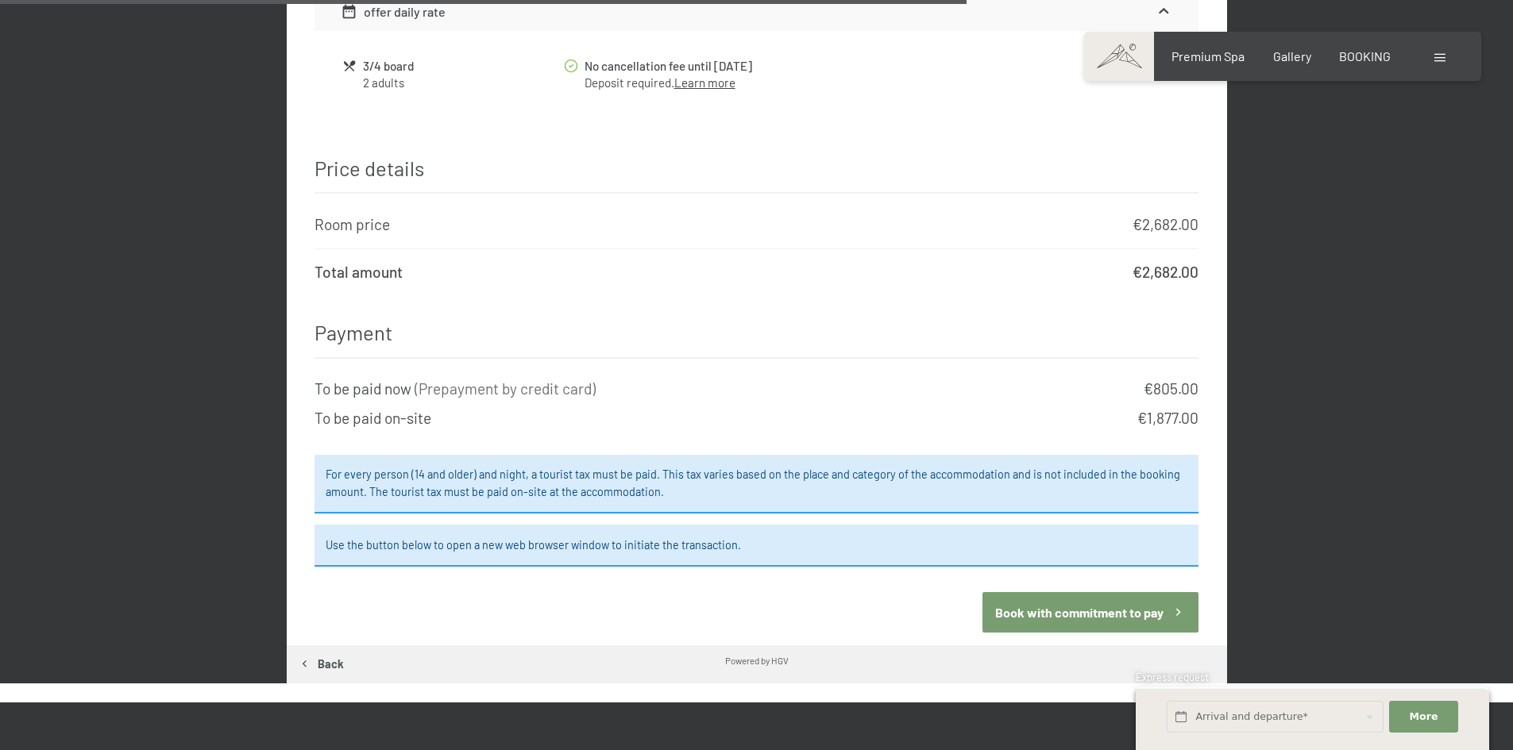
scroll to position [1850, 0]
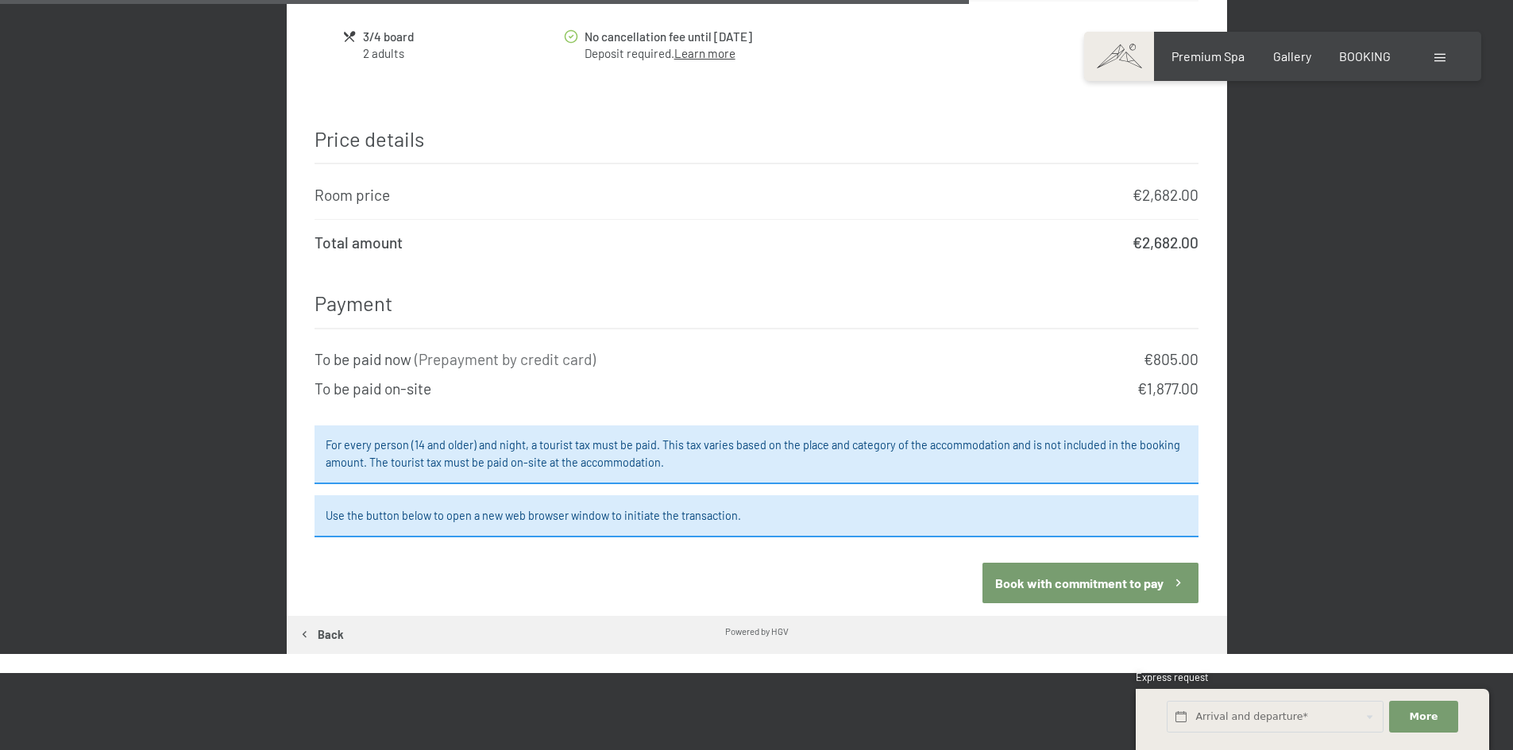
click at [1098, 571] on button "Book with commitment to pay" at bounding box center [1090, 583] width 216 height 41
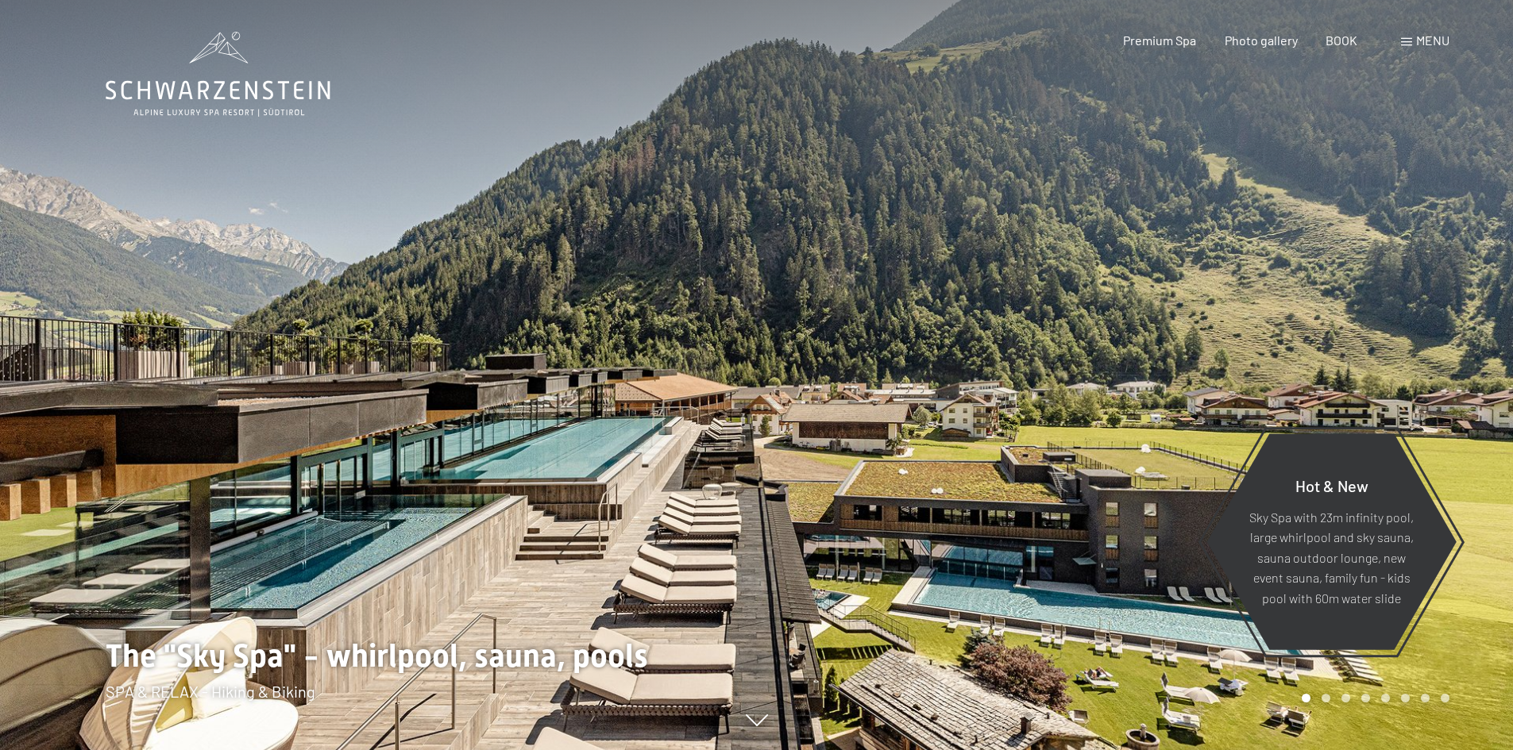
click at [1428, 44] on font "menu" at bounding box center [1432, 40] width 33 height 15
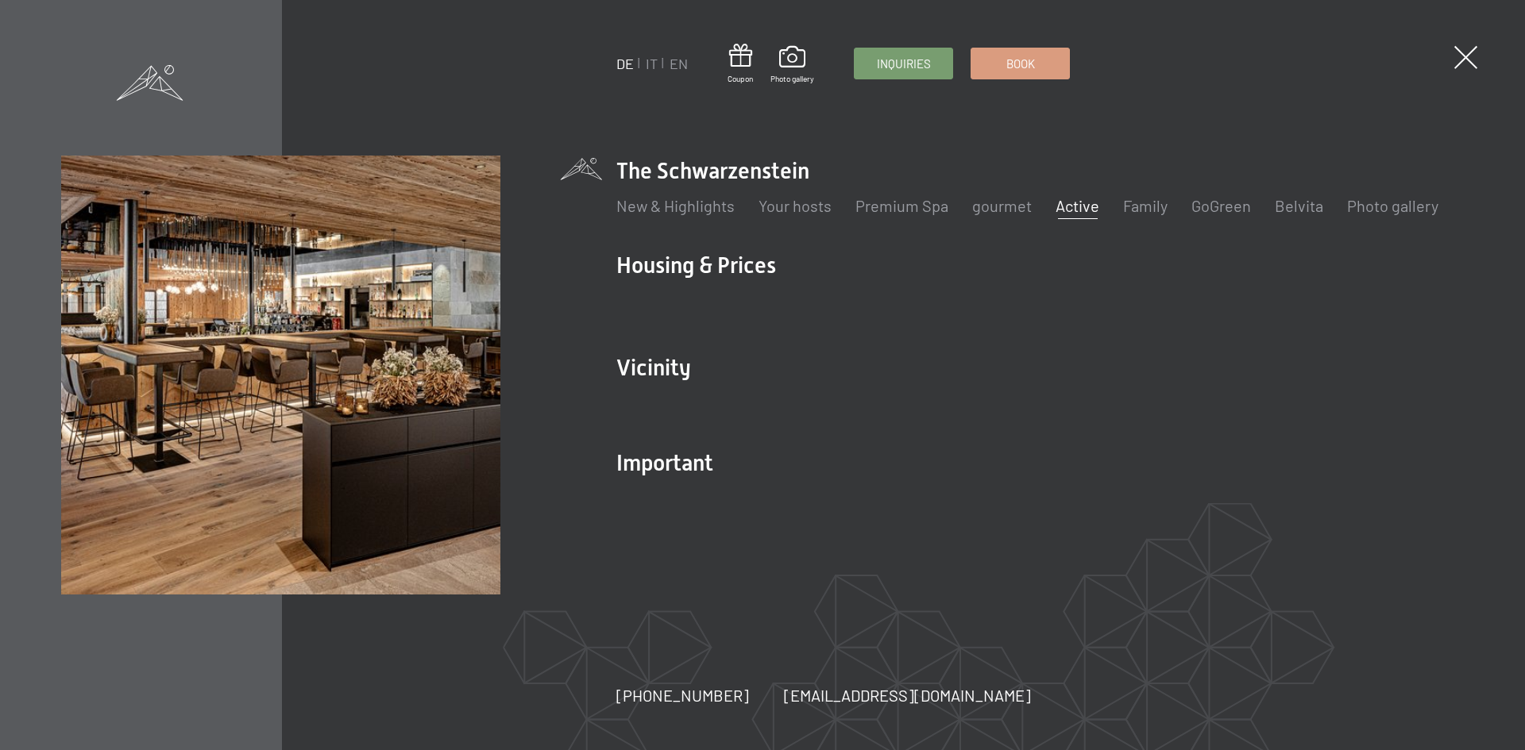
click at [1071, 205] on font "Active" at bounding box center [1077, 205] width 44 height 19
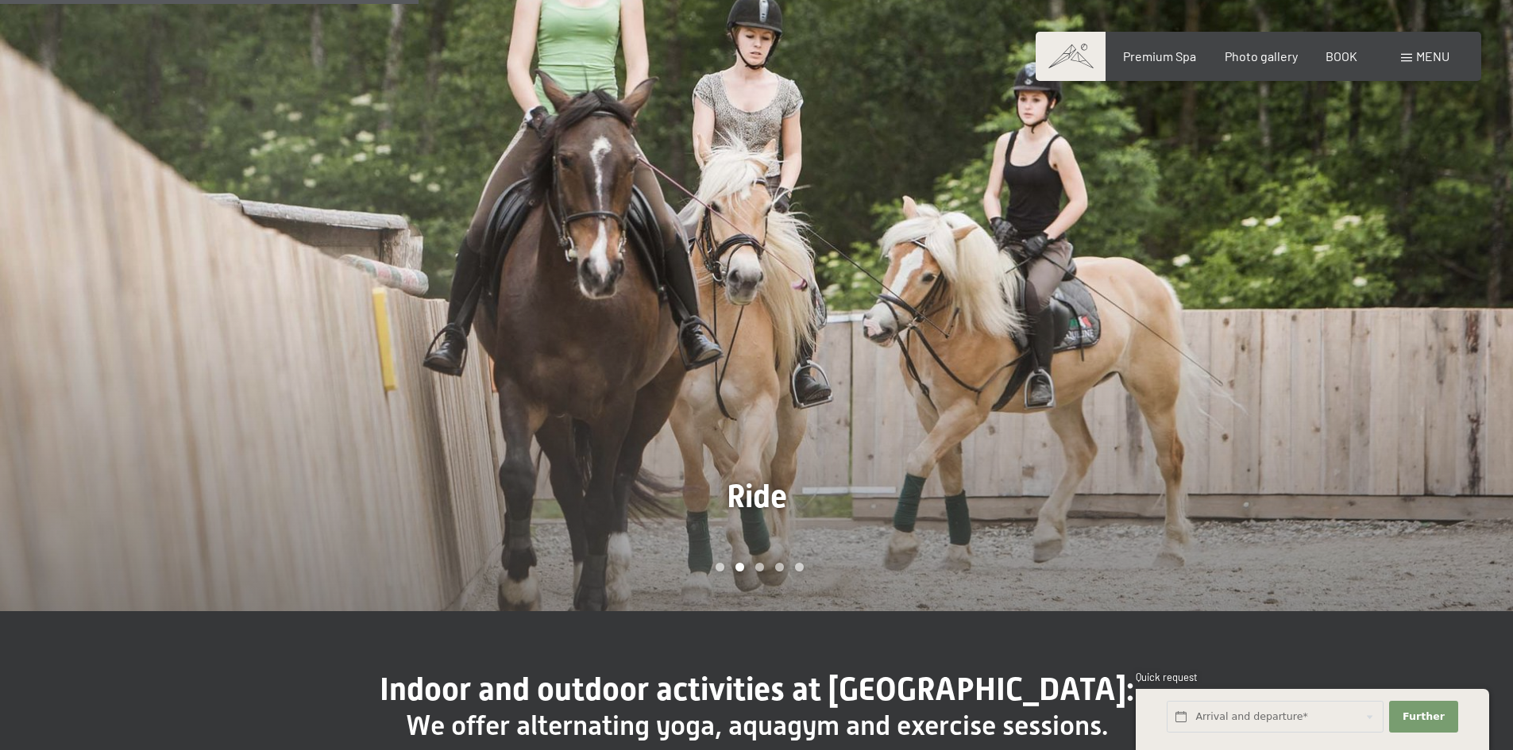
scroll to position [1271, 0]
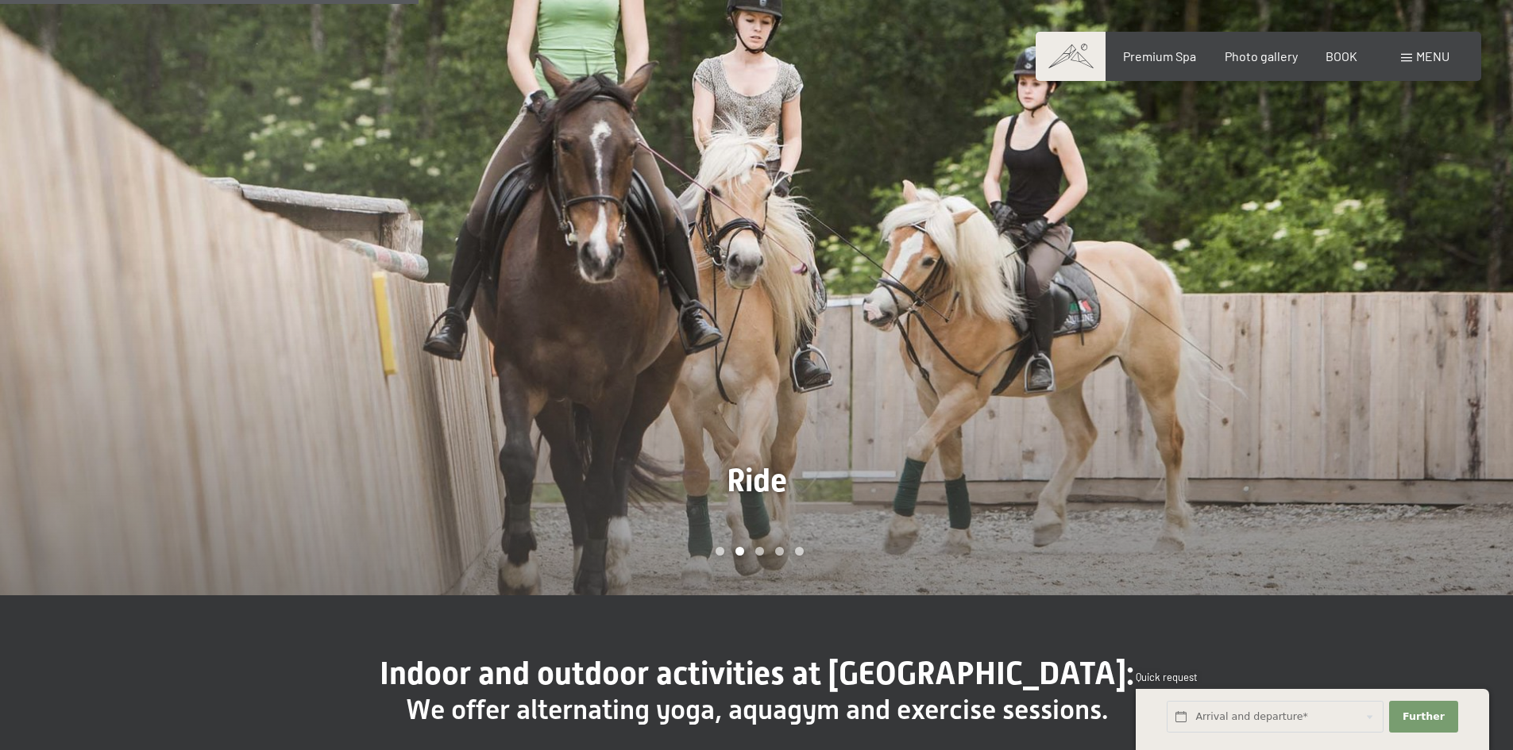
click at [1408, 276] on div at bounding box center [1135, 272] width 757 height 648
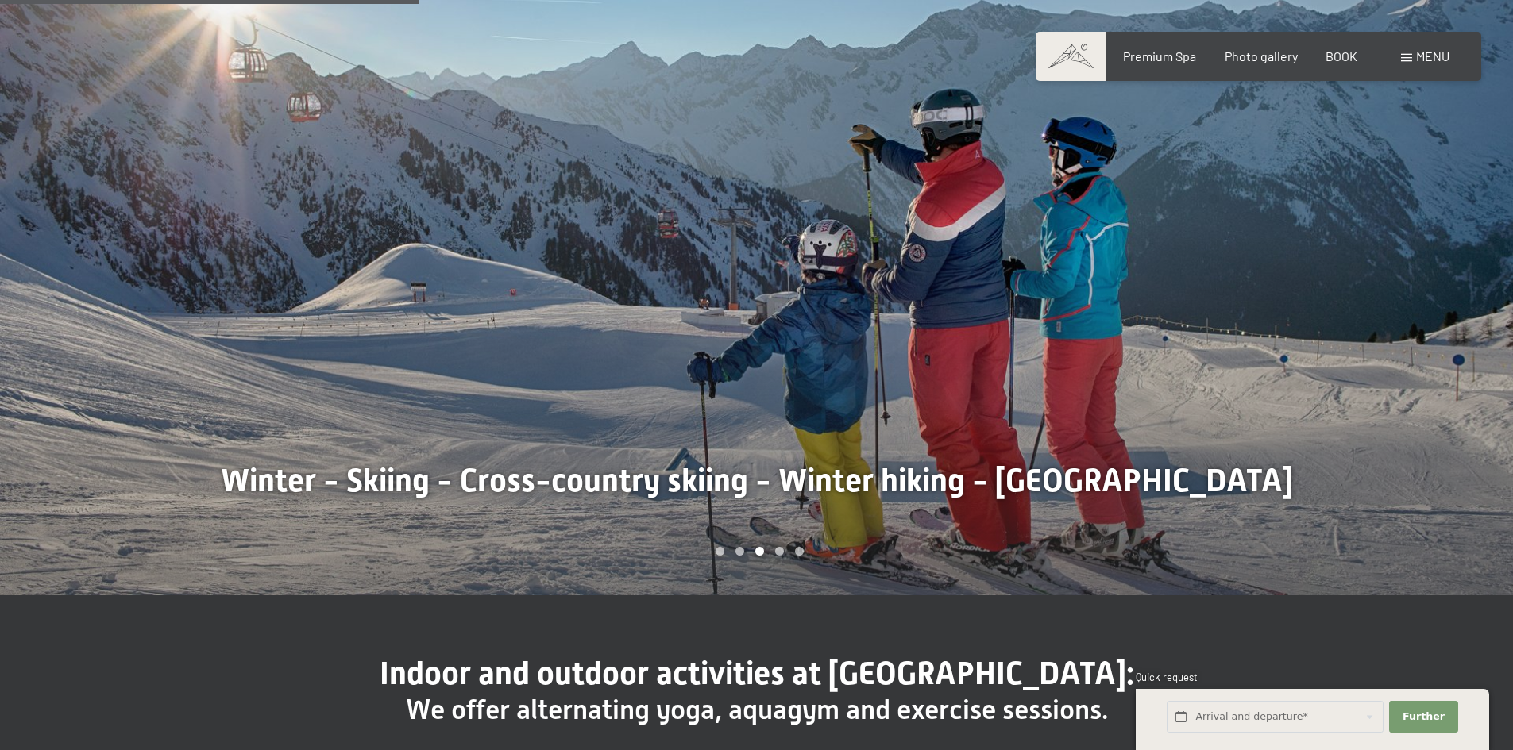
click at [1408, 276] on div at bounding box center [1135, 272] width 757 height 648
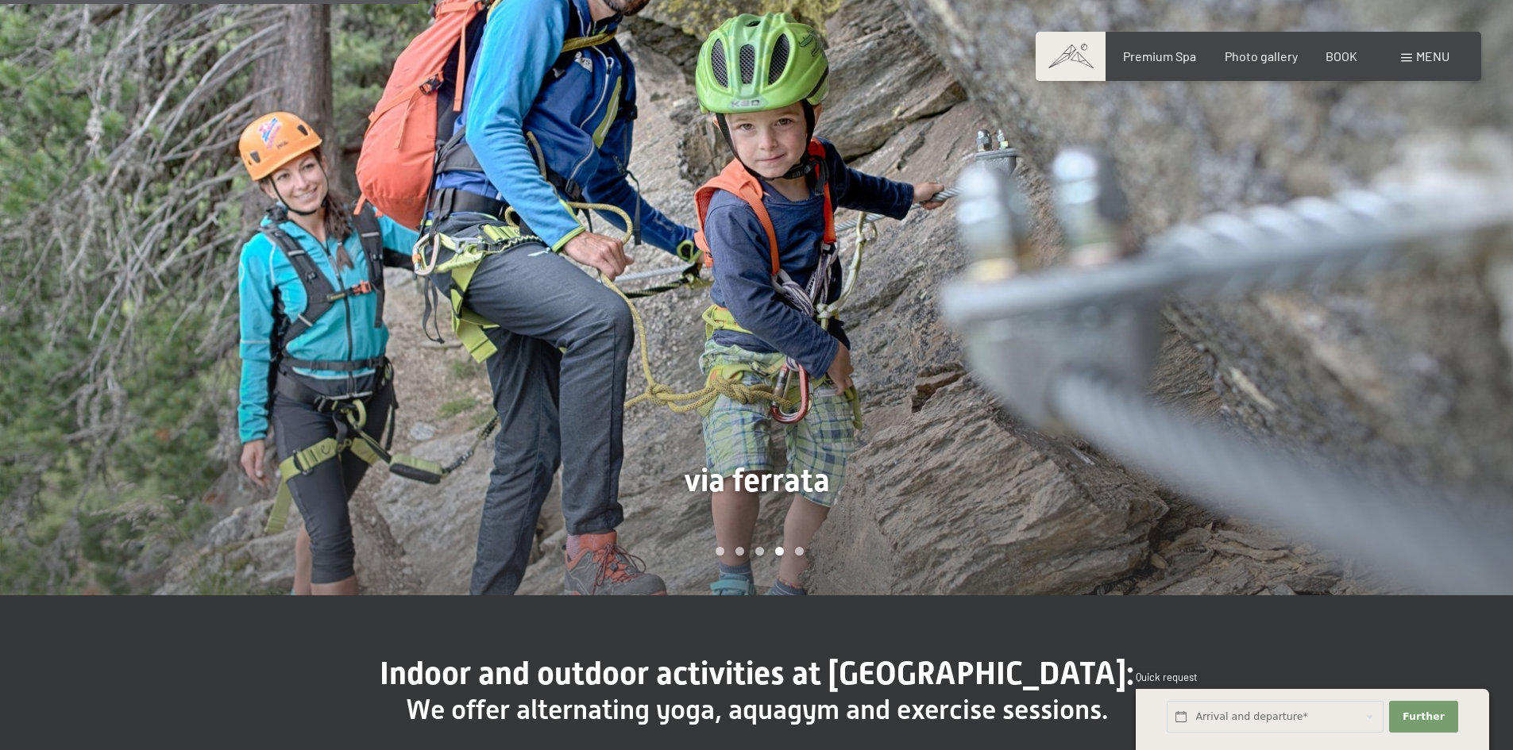
click at [1408, 276] on div at bounding box center [1135, 272] width 757 height 648
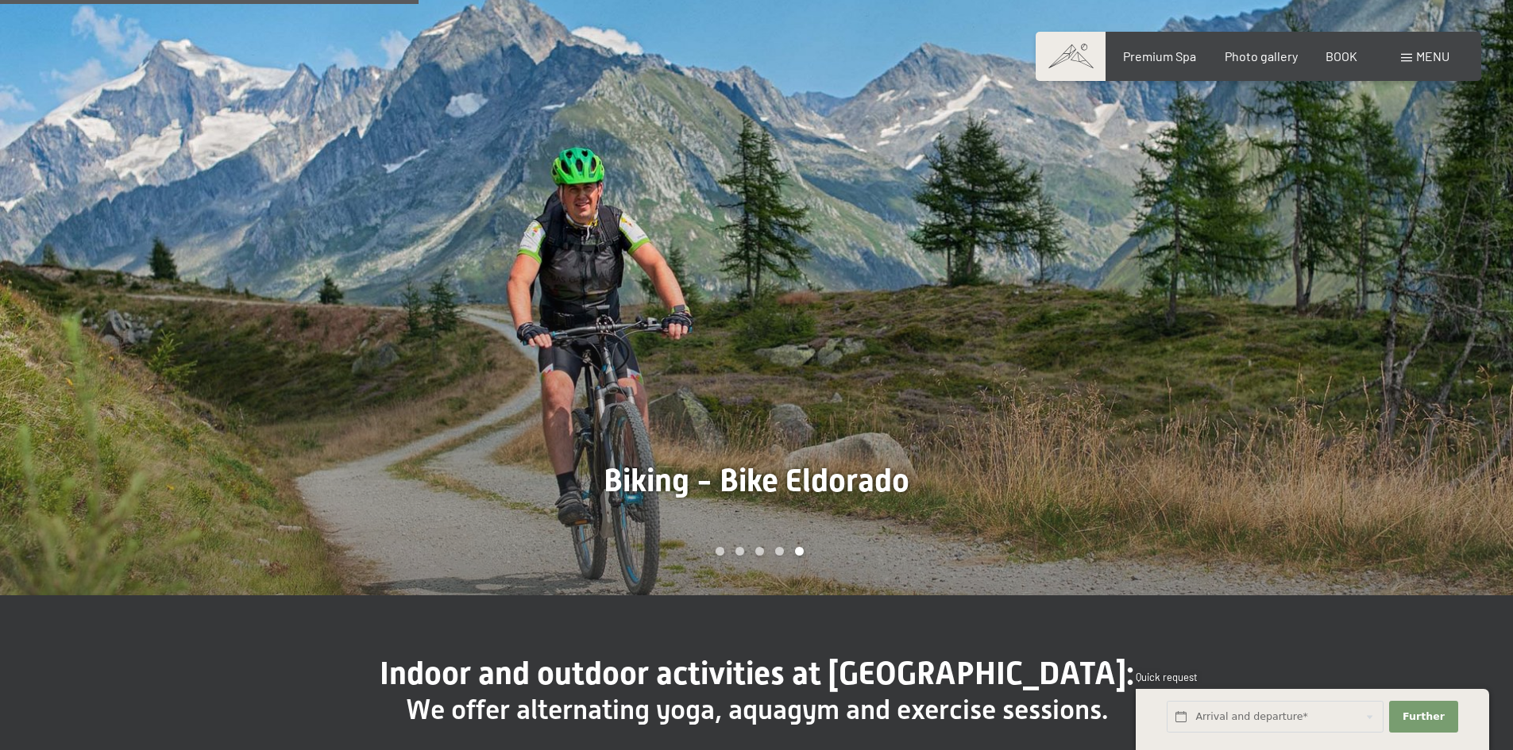
click at [1378, 293] on div at bounding box center [1135, 272] width 757 height 648
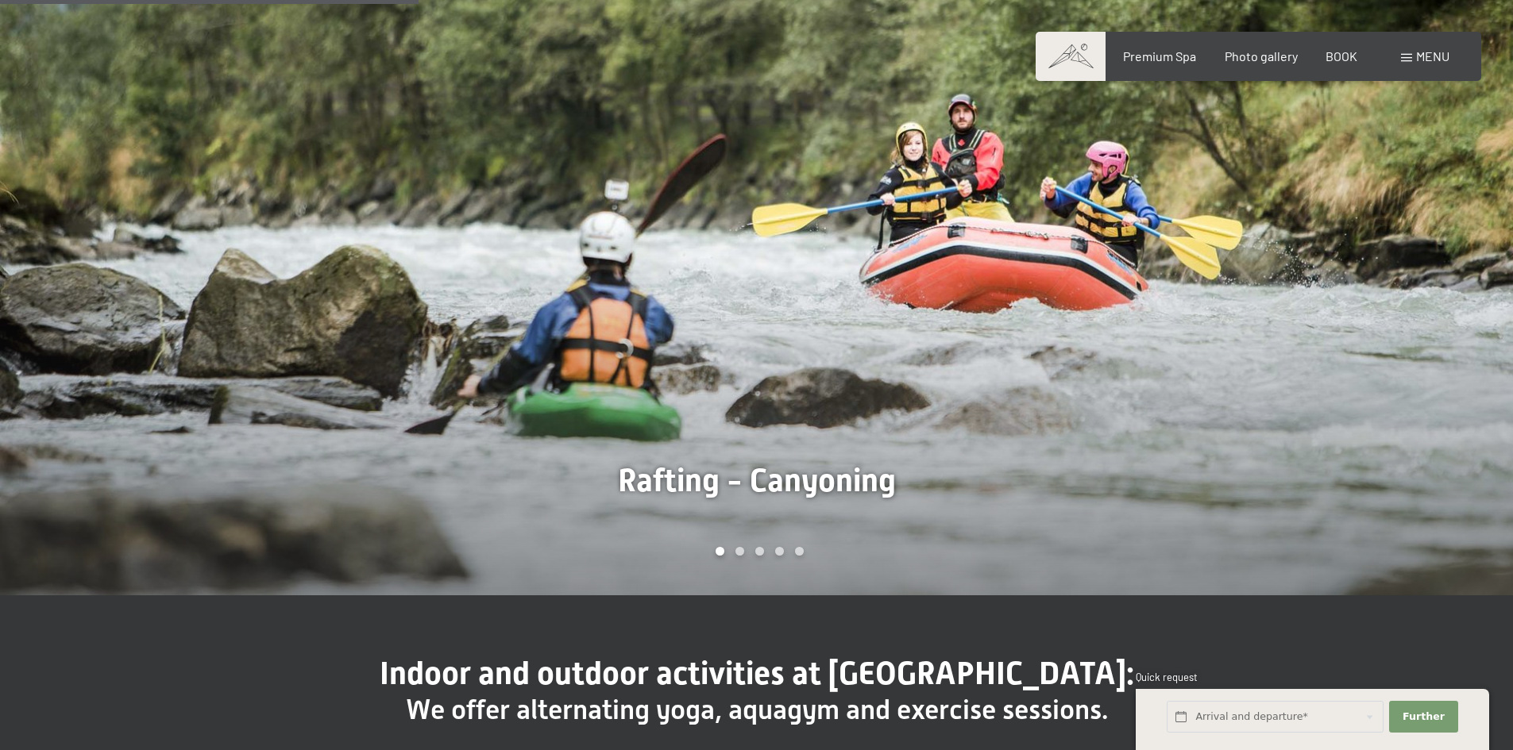
click at [1400, 285] on div at bounding box center [1135, 272] width 757 height 648
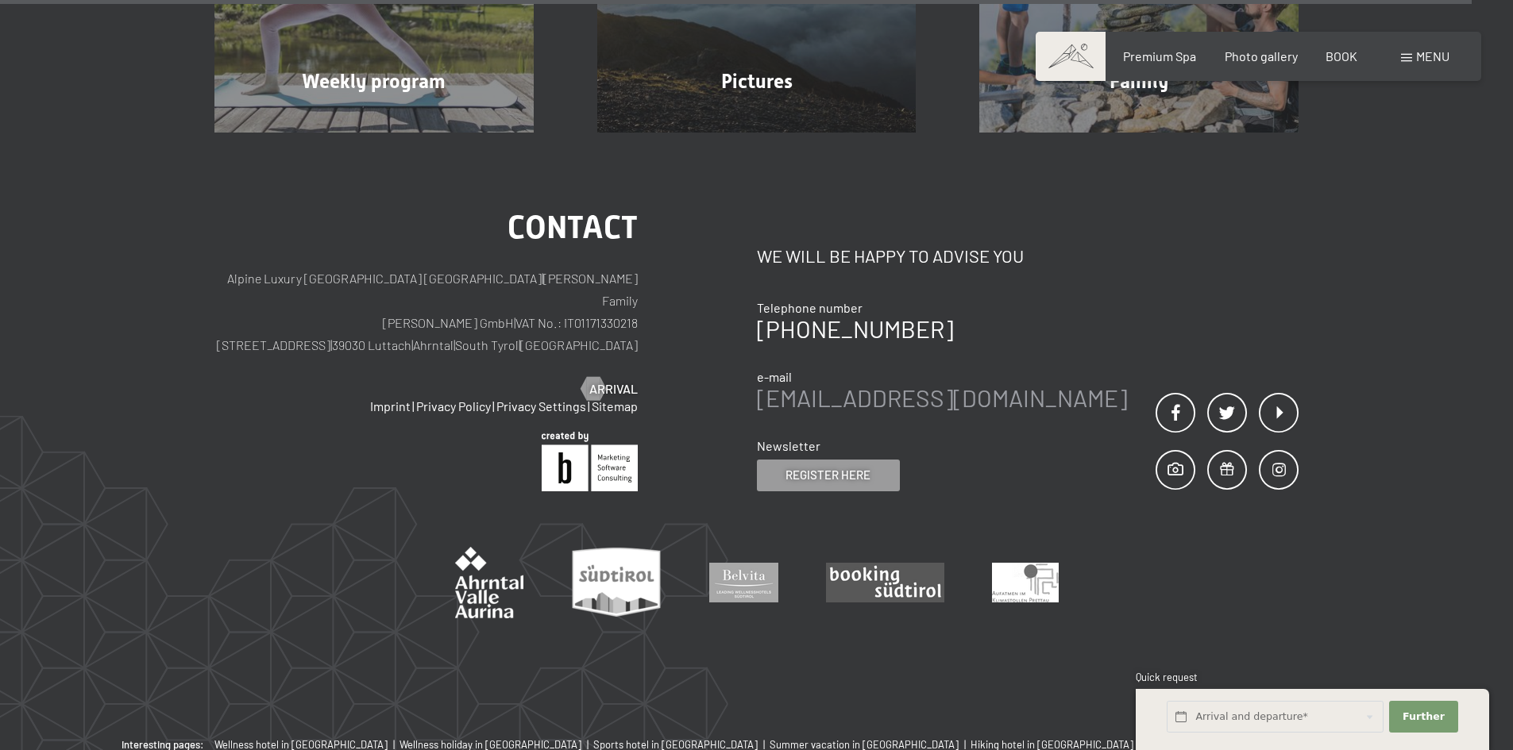
scroll to position [4659, 0]
